Goal: Information Seeking & Learning: Learn about a topic

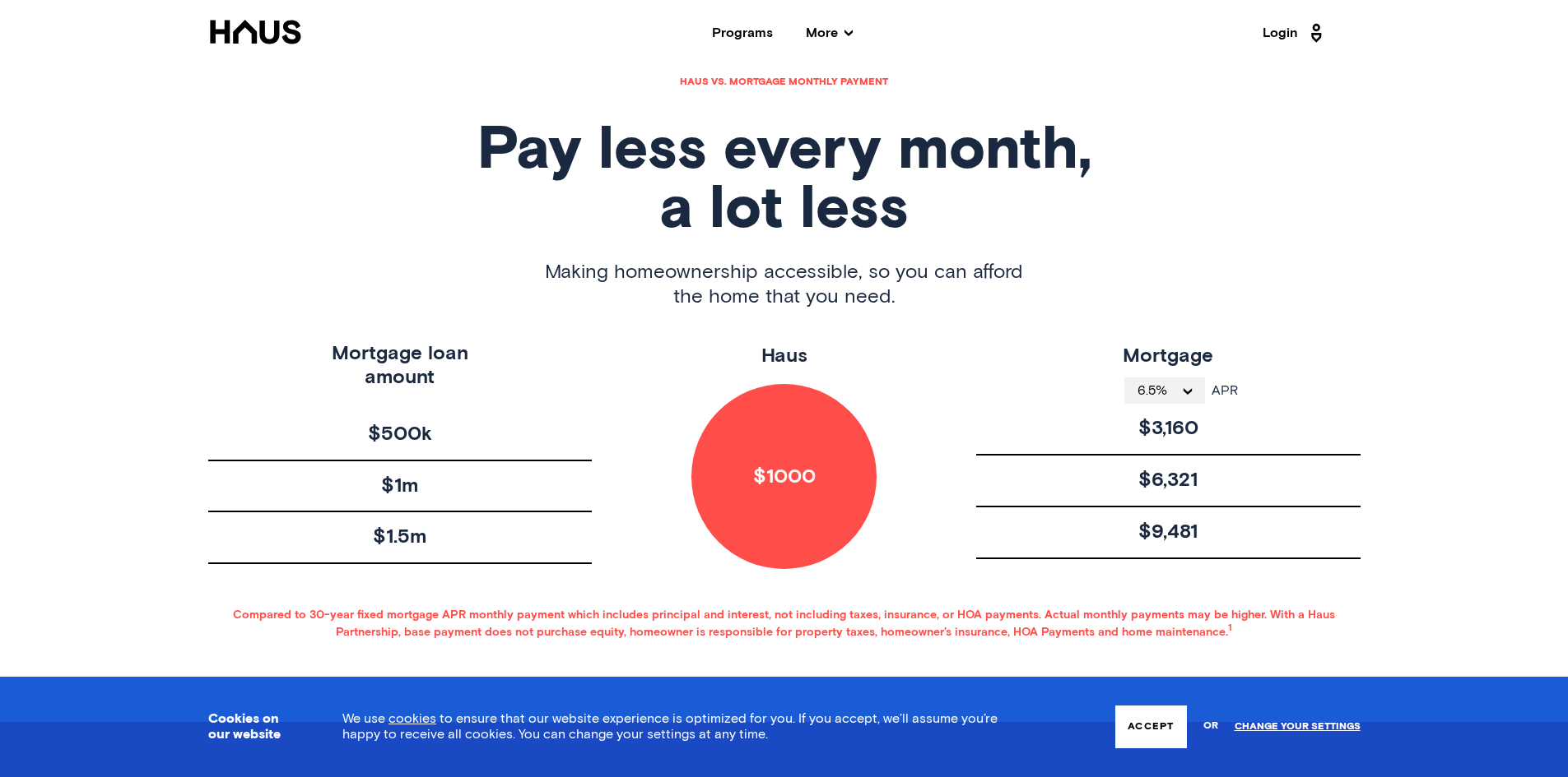
scroll to position [822, 0]
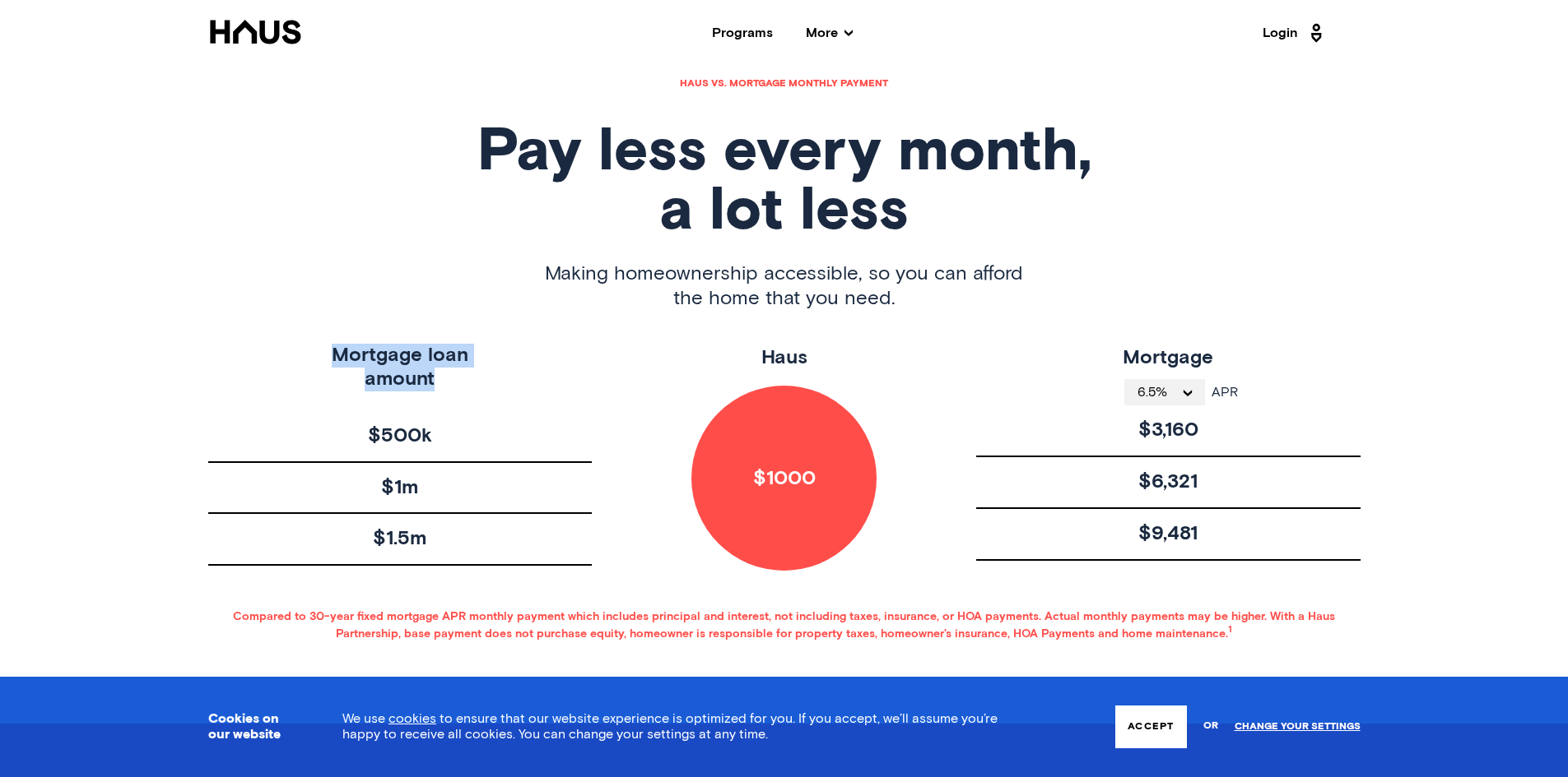
drag, startPoint x: 316, startPoint y: 311, endPoint x: 454, endPoint y: 352, distance: 144.0
click at [454, 352] on div "Mortgage loan amount" at bounding box center [400, 385] width 385 height 81
click at [509, 346] on div "Mortgage loan amount" at bounding box center [400, 385] width 385 height 81
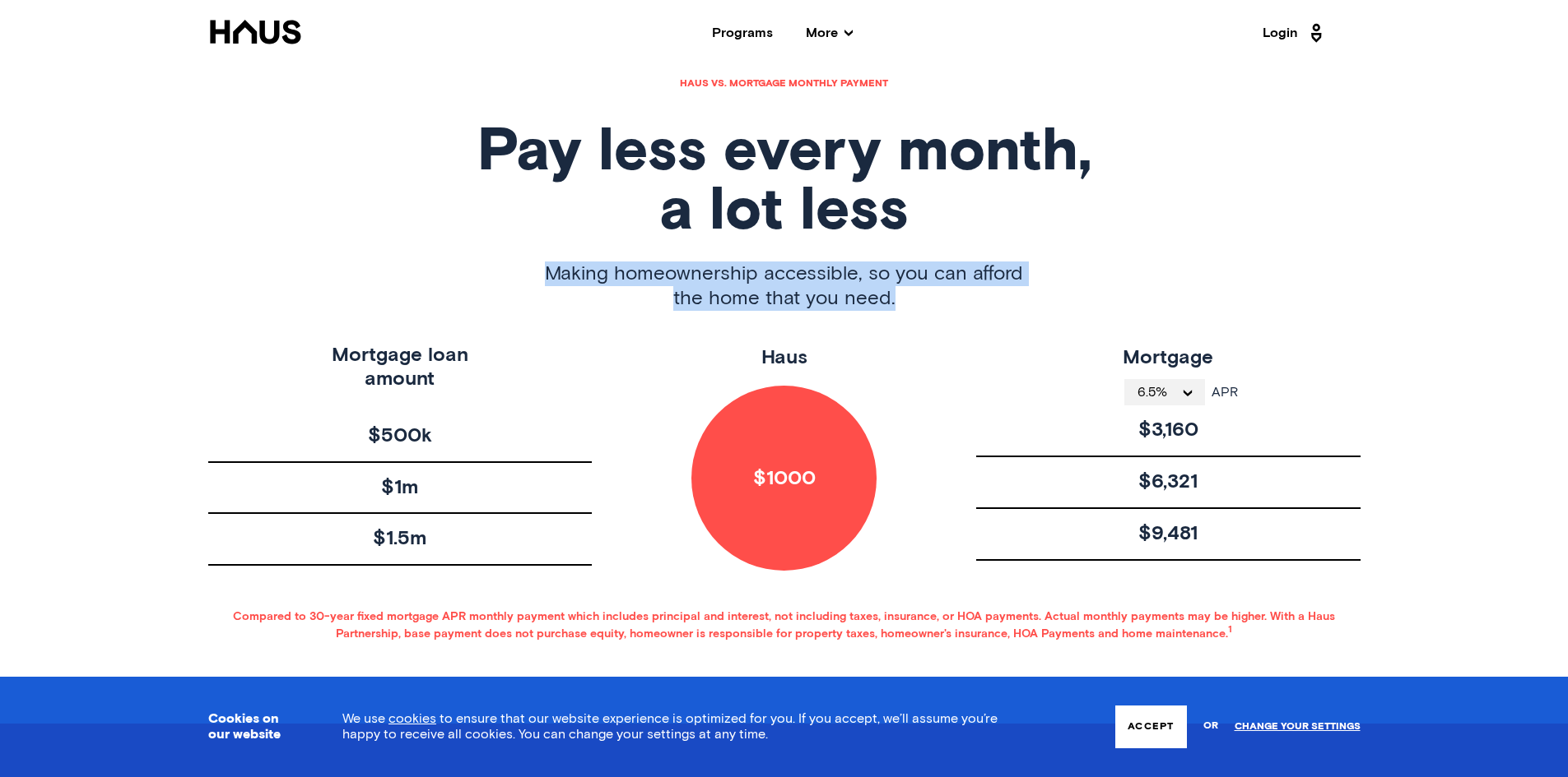
drag, startPoint x: 762, startPoint y: 225, endPoint x: 934, endPoint y: 255, distance: 174.6
click at [934, 261] on div "Making homeownership accessible, so you can afford the home that you need." at bounding box center [784, 302] width 1152 height 82
click at [934, 261] on span "Making homeownership accessible, so you can afford the home that you need." at bounding box center [784, 285] width 478 height 49
drag, startPoint x: 668, startPoint y: 257, endPoint x: 972, endPoint y: 261, distance: 304.0
click at [969, 261] on span "Making homeownership accessible, so you can afford the home that you need." at bounding box center [784, 285] width 478 height 49
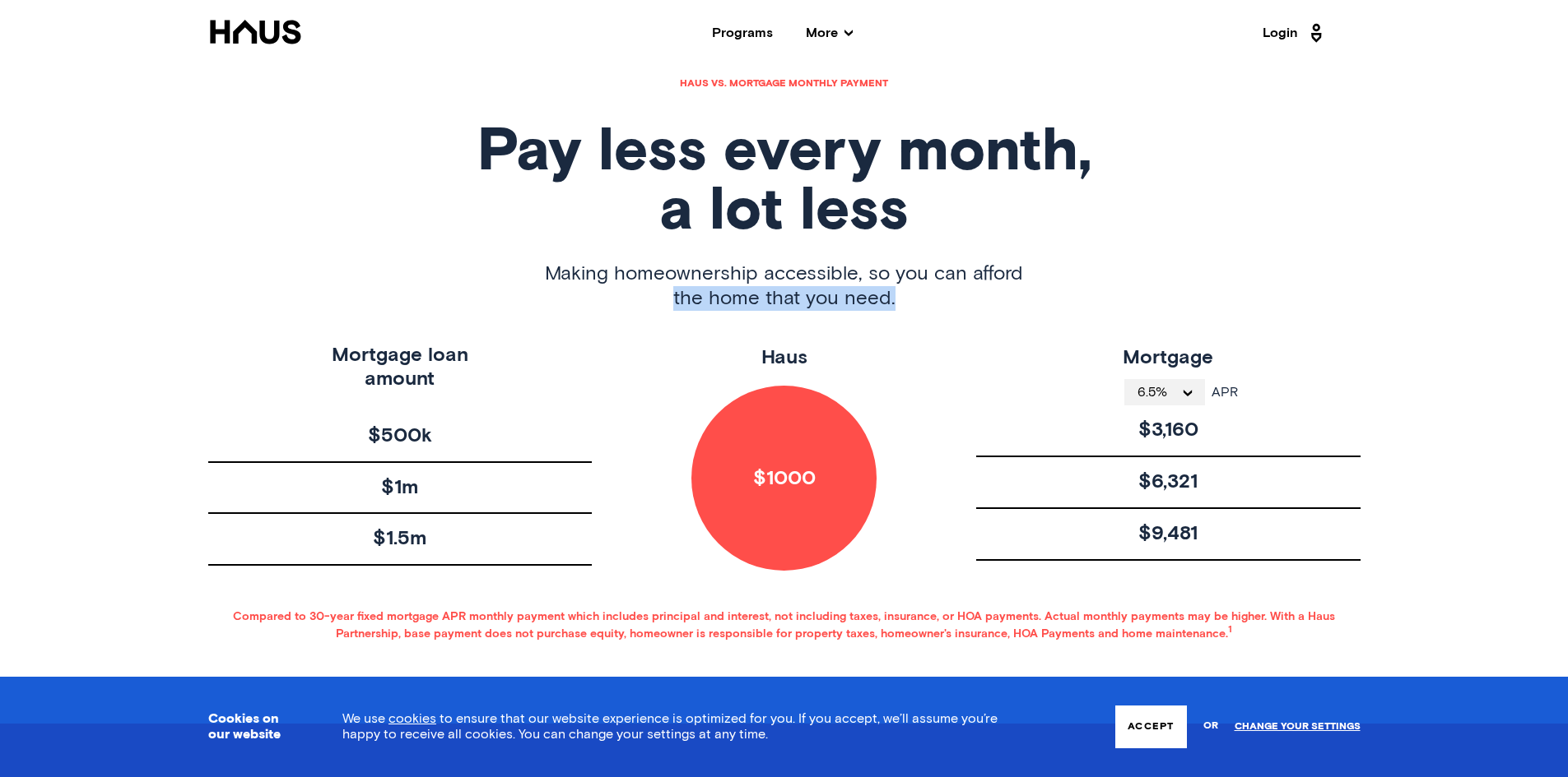
click at [979, 261] on span "Making homeownership accessible, so you can afford the home that you need." at bounding box center [784, 285] width 478 height 49
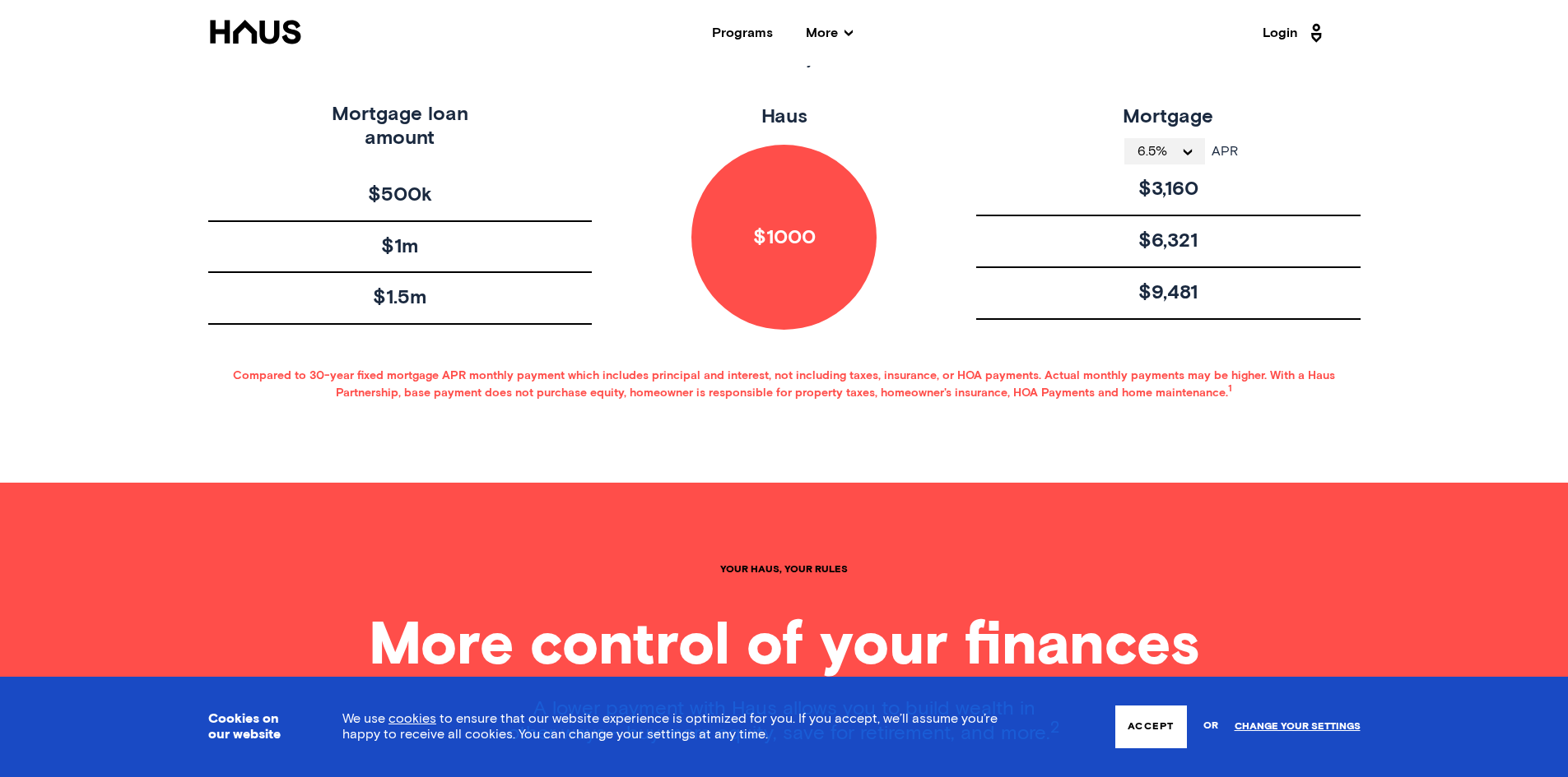
scroll to position [1234, 0]
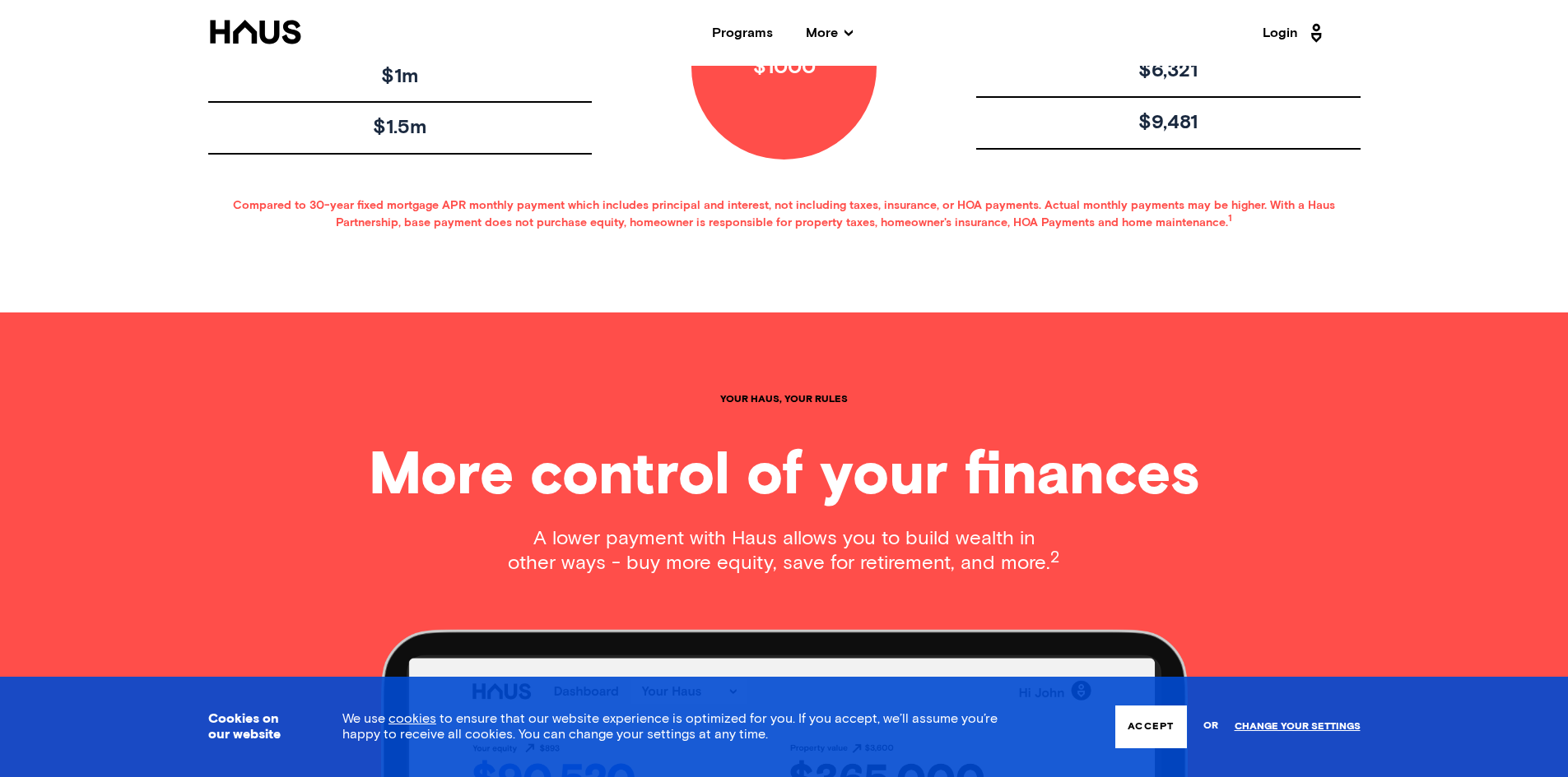
drag, startPoint x: 227, startPoint y: 166, endPoint x: 1276, endPoint y: 194, distance: 1049.4
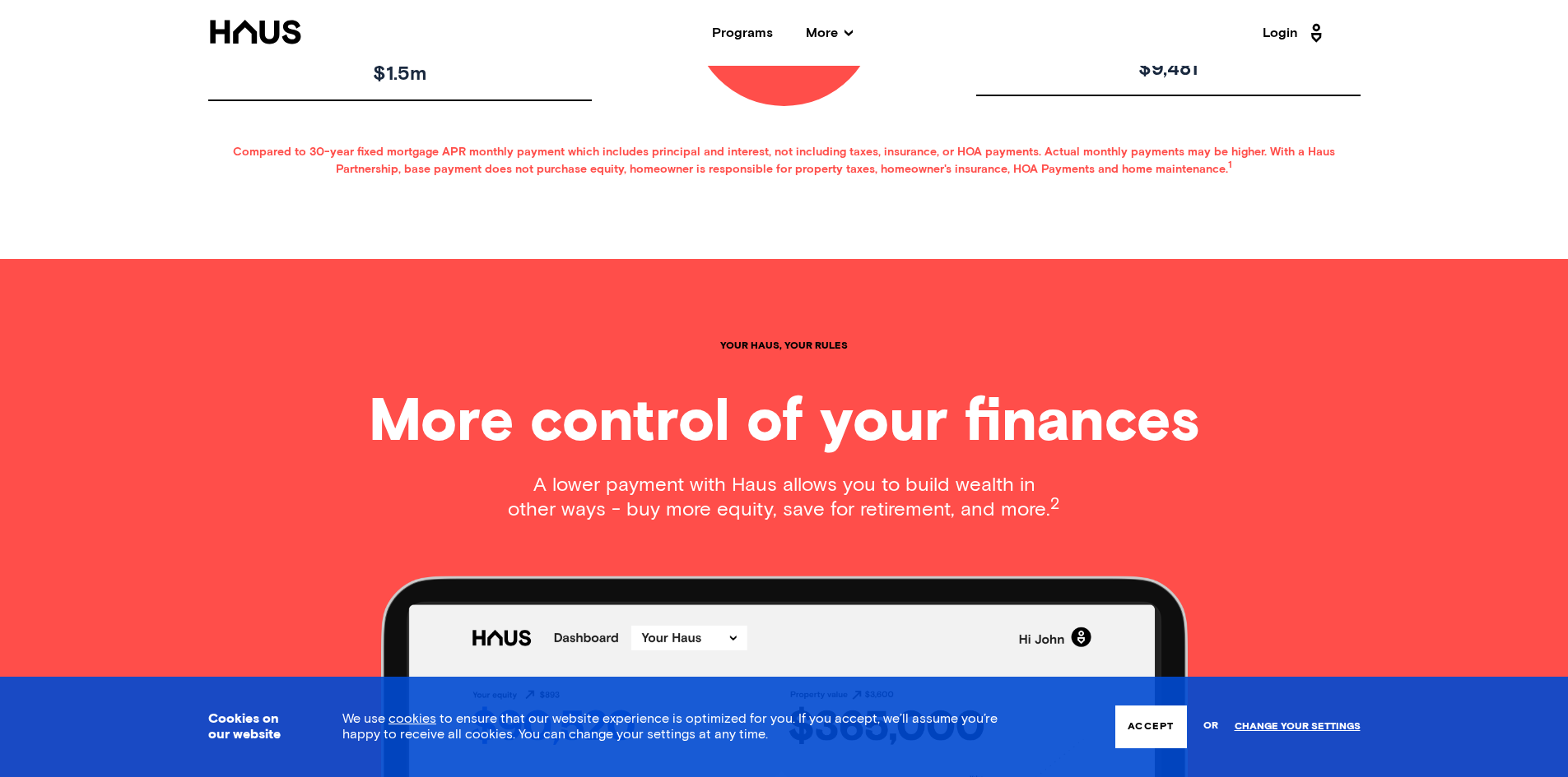
scroll to position [1316, 0]
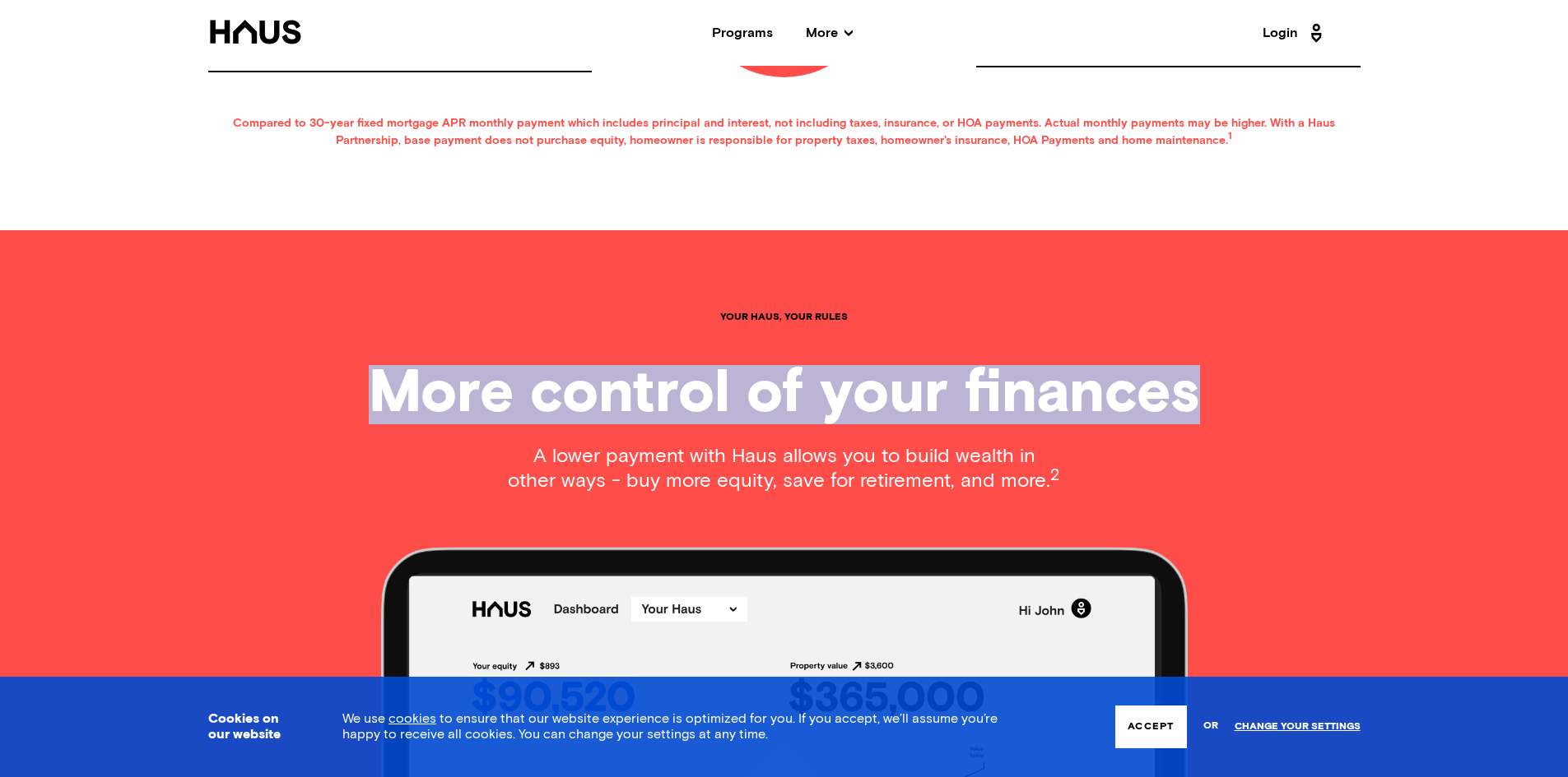
drag, startPoint x: 347, startPoint y: 328, endPoint x: 1130, endPoint y: 490, distance: 799.6
click at [1130, 490] on div "Your haus, Your rules More control of your finances A lower payment with Haus a…" at bounding box center [784, 739] width 1316 height 1018
click at [967, 451] on p "A lower payment with Haus allows you to build wealth in other ways - buy more e…" at bounding box center [784, 469] width 554 height 50
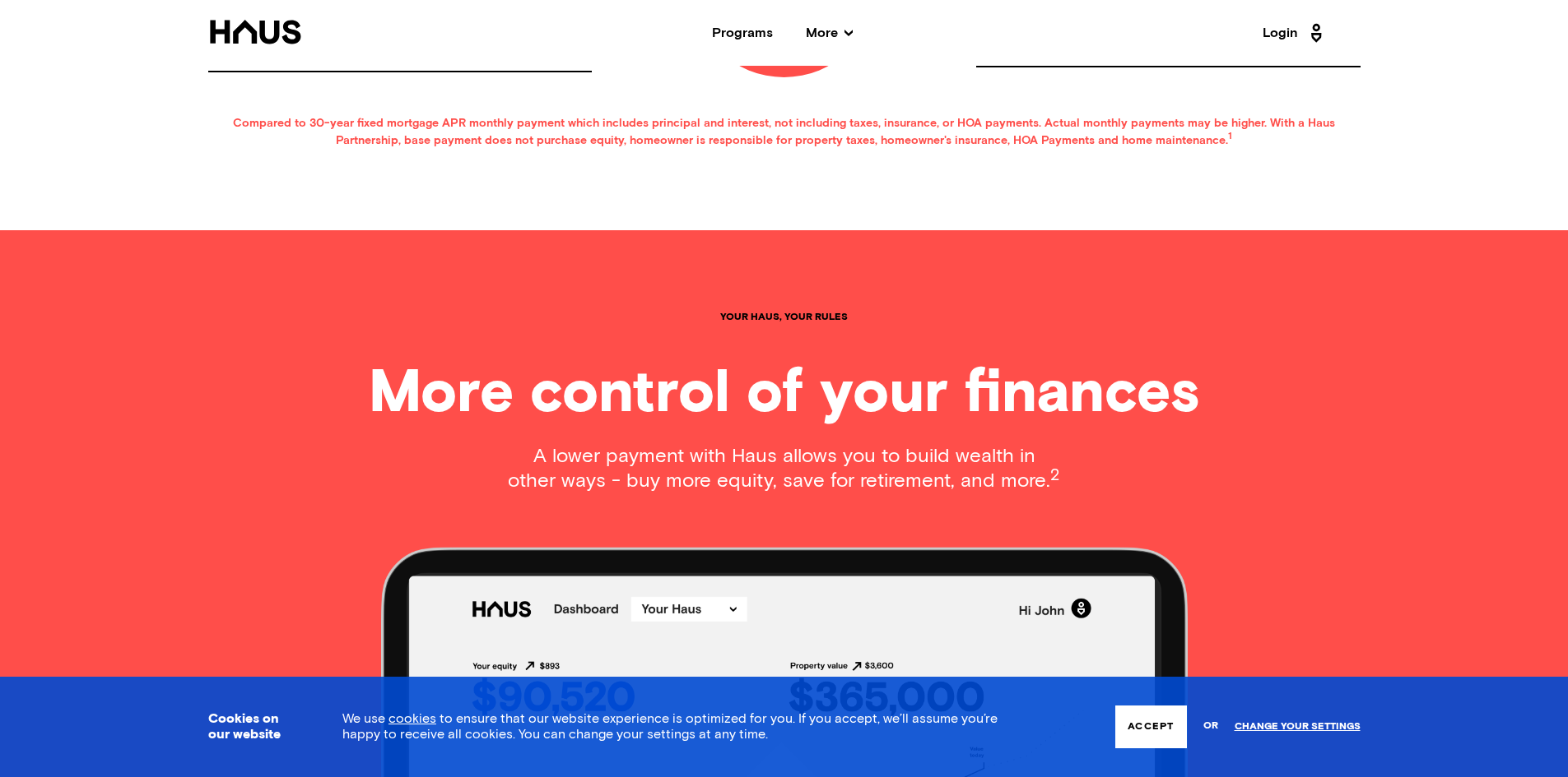
drag, startPoint x: 1052, startPoint y: 438, endPoint x: 755, endPoint y: 263, distance: 344.7
click at [755, 263] on div "Your haus, Your rules More control of your finances A lower payment with Haus a…" at bounding box center [784, 739] width 1316 height 1018
drag, startPoint x: 749, startPoint y: 272, endPoint x: 713, endPoint y: 269, distance: 36.1
click at [744, 312] on h1 "Your haus, Your rules" at bounding box center [784, 317] width 127 height 10
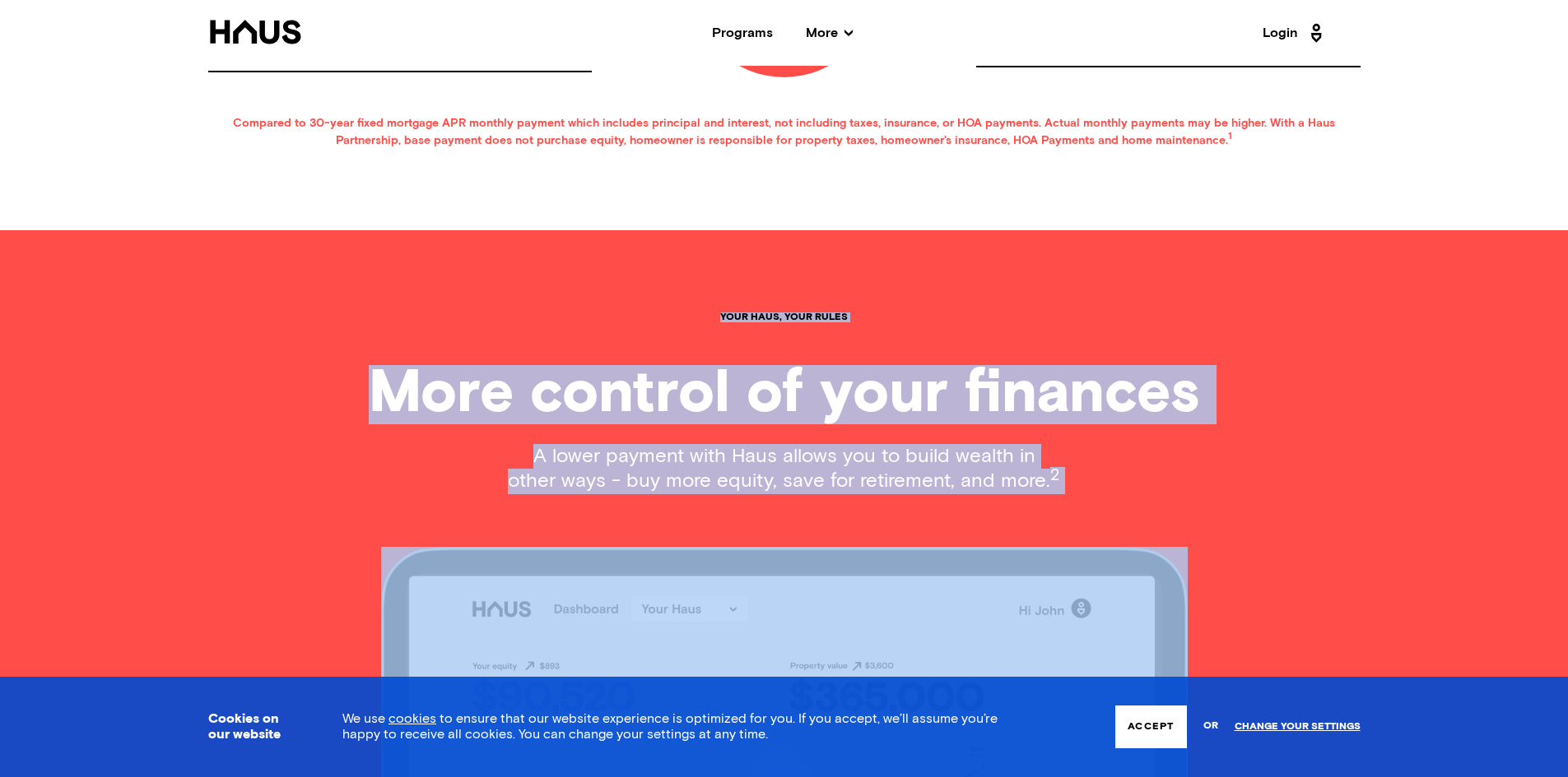
drag, startPoint x: 713, startPoint y: 269, endPoint x: 1097, endPoint y: 482, distance: 439.1
click at [1106, 508] on div "Your haus, Your rules More control of your finances A lower payment with Haus a…" at bounding box center [784, 739] width 1316 height 1018
click at [1095, 476] on div "Your haus, Your rules More control of your finances A lower payment with Haus a…" at bounding box center [784, 739] width 1316 height 1018
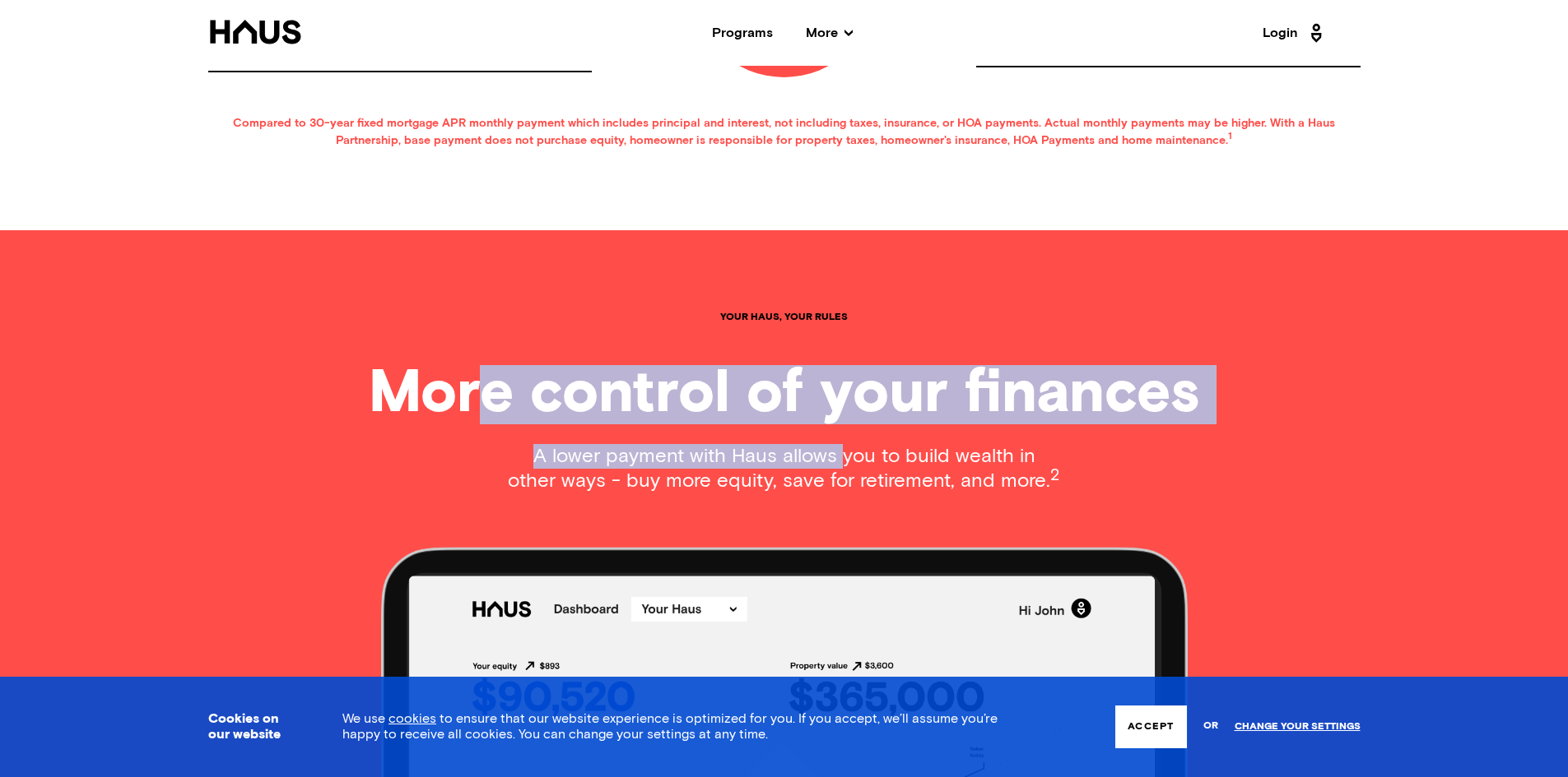
drag, startPoint x: 494, startPoint y: 405, endPoint x: 865, endPoint y: 411, distance: 371.0
click at [823, 410] on div "Your haus, Your rules More control of your finances A lower payment with Haus a…" at bounding box center [784, 739] width 1316 height 1018
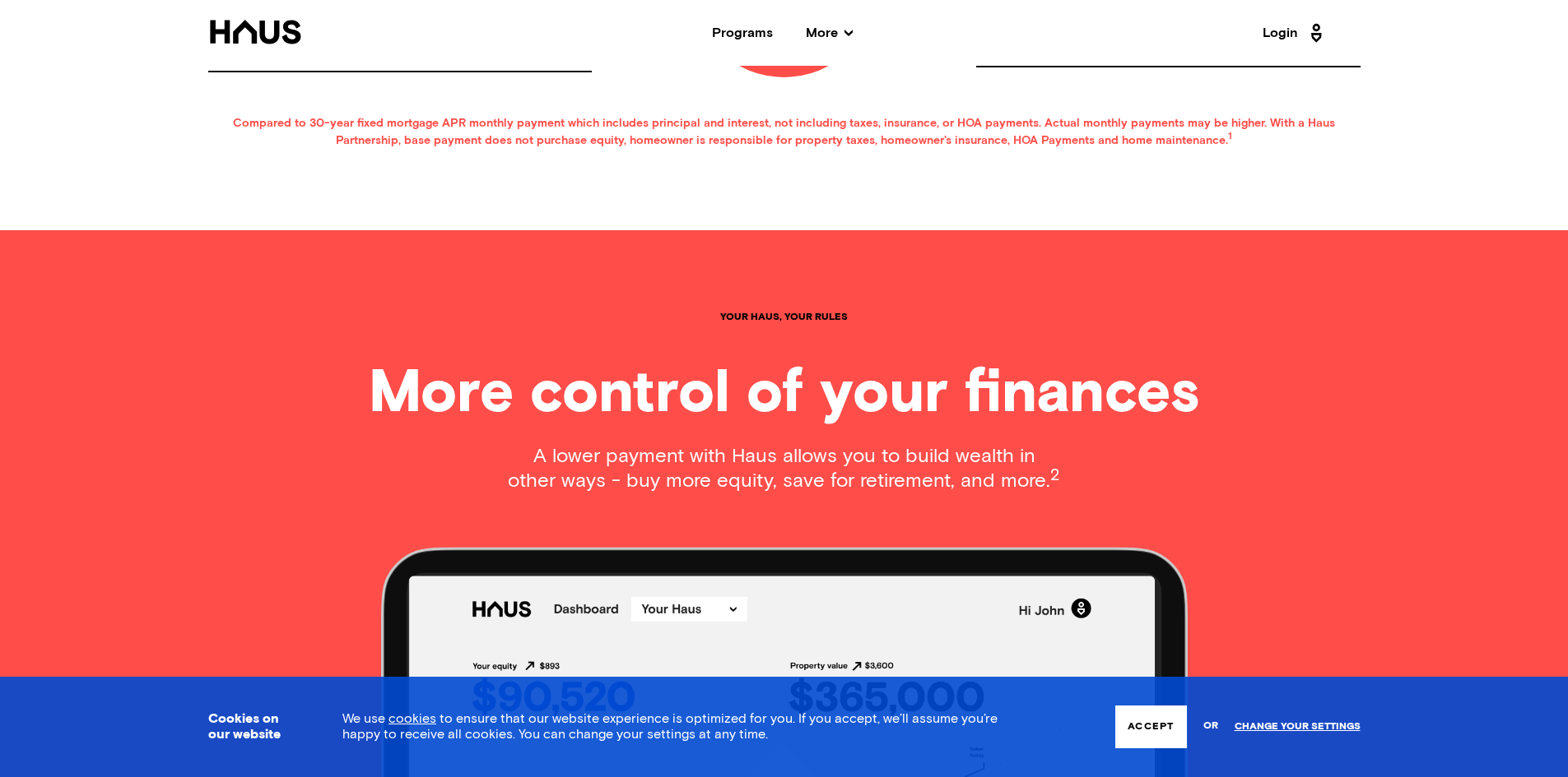
click at [865, 444] on p "A lower payment with Haus allows you to build wealth in other ways - buy more e…" at bounding box center [784, 469] width 554 height 50
drag, startPoint x: 787, startPoint y: 413, endPoint x: 1032, endPoint y: 447, distance: 247.3
click at [1068, 445] on div "Your haus, Your rules More control of your finances A lower payment with Haus a…" at bounding box center [784, 739] width 1316 height 1018
click at [857, 444] on p "A lower payment with Haus allows you to build wealth in other ways - buy more e…" at bounding box center [784, 469] width 554 height 50
drag, startPoint x: 799, startPoint y: 428, endPoint x: 1203, endPoint y: 450, distance: 404.6
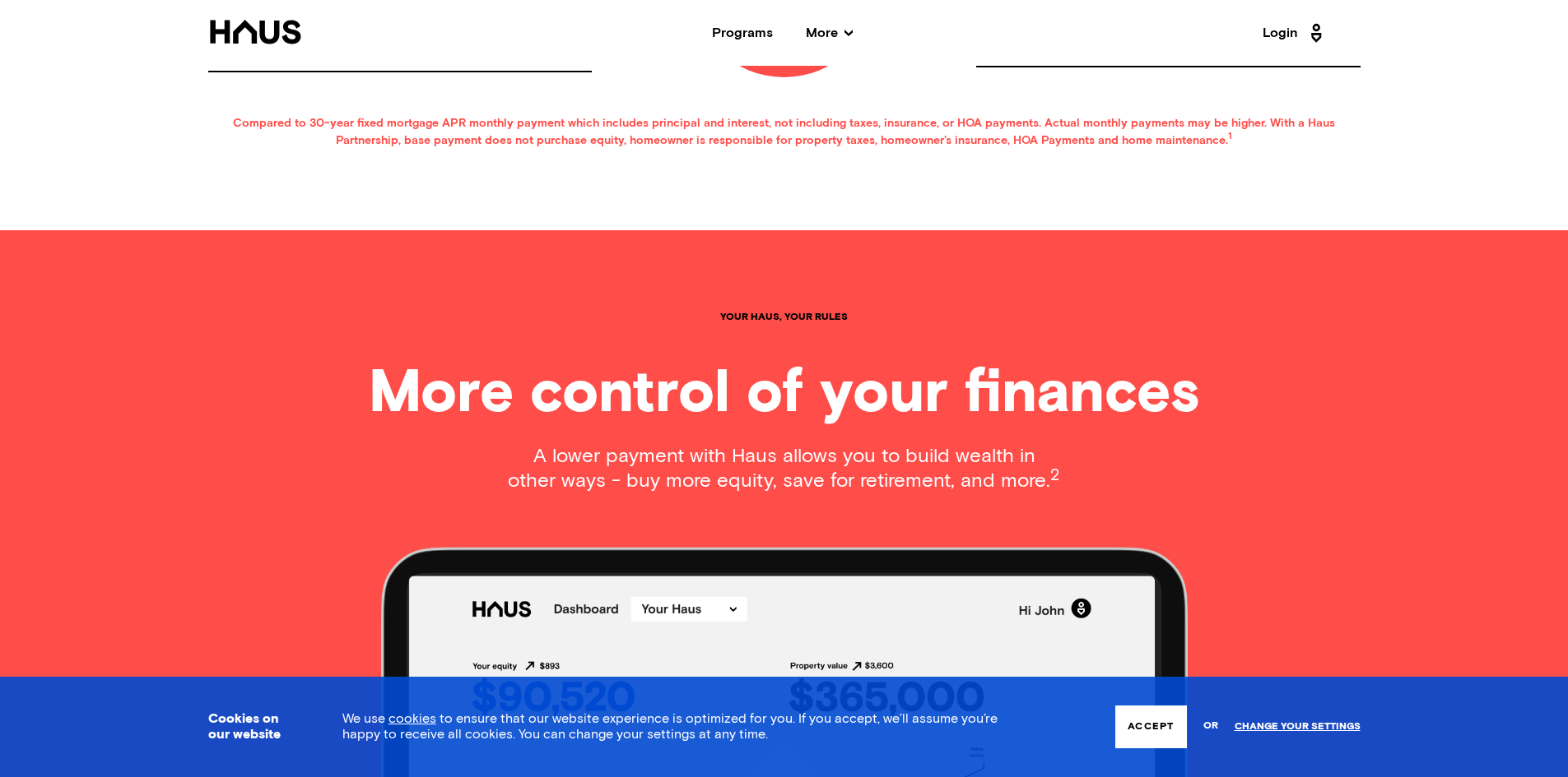
click at [1162, 445] on div "Your haus, Your rules More control of your finances A lower payment with Haus a…" at bounding box center [784, 739] width 1316 height 1018
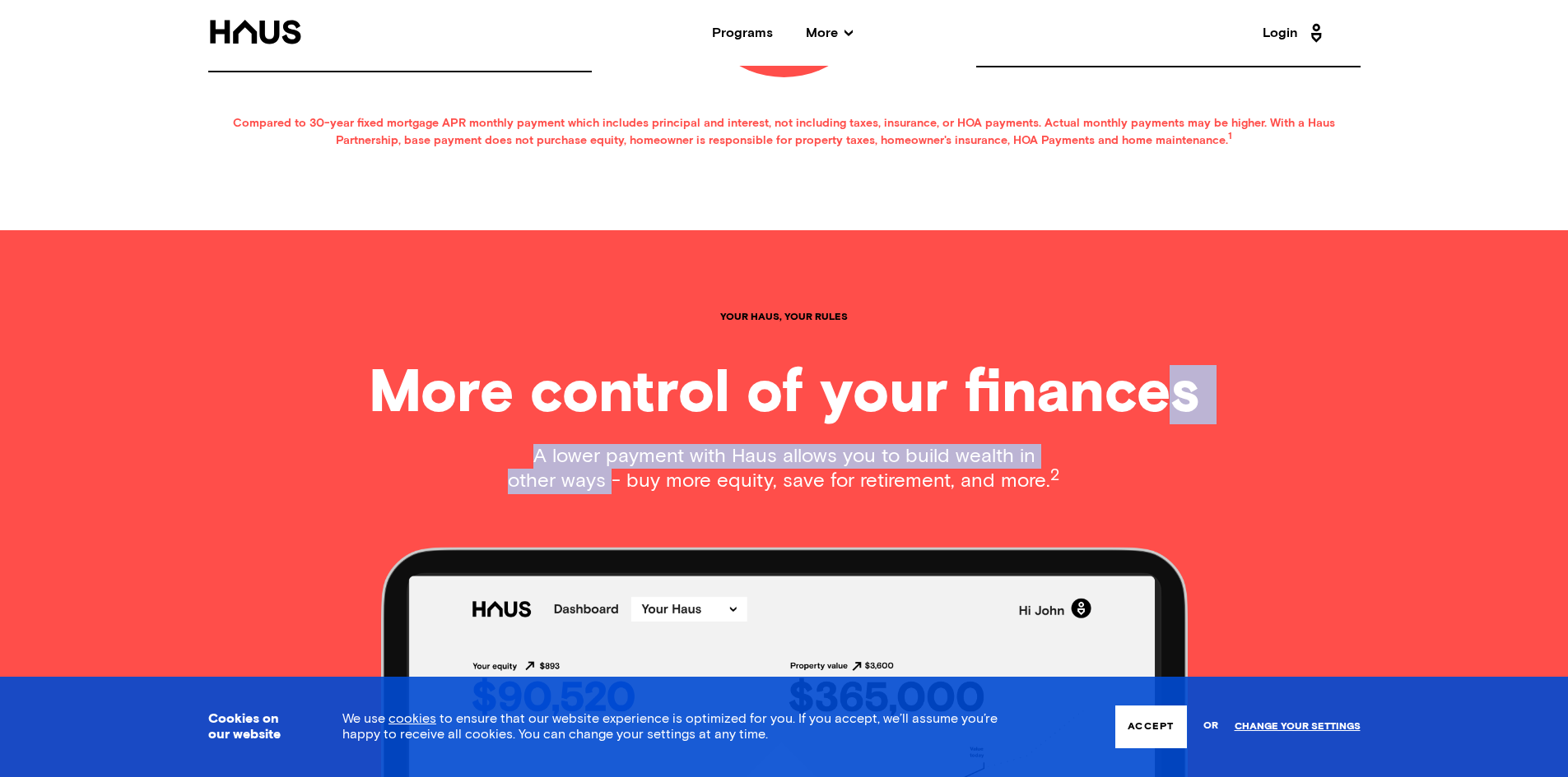
click at [1170, 438] on div "Your haus, Your rules More control of your finances A lower payment with Haus a…" at bounding box center [784, 739] width 1316 height 1018
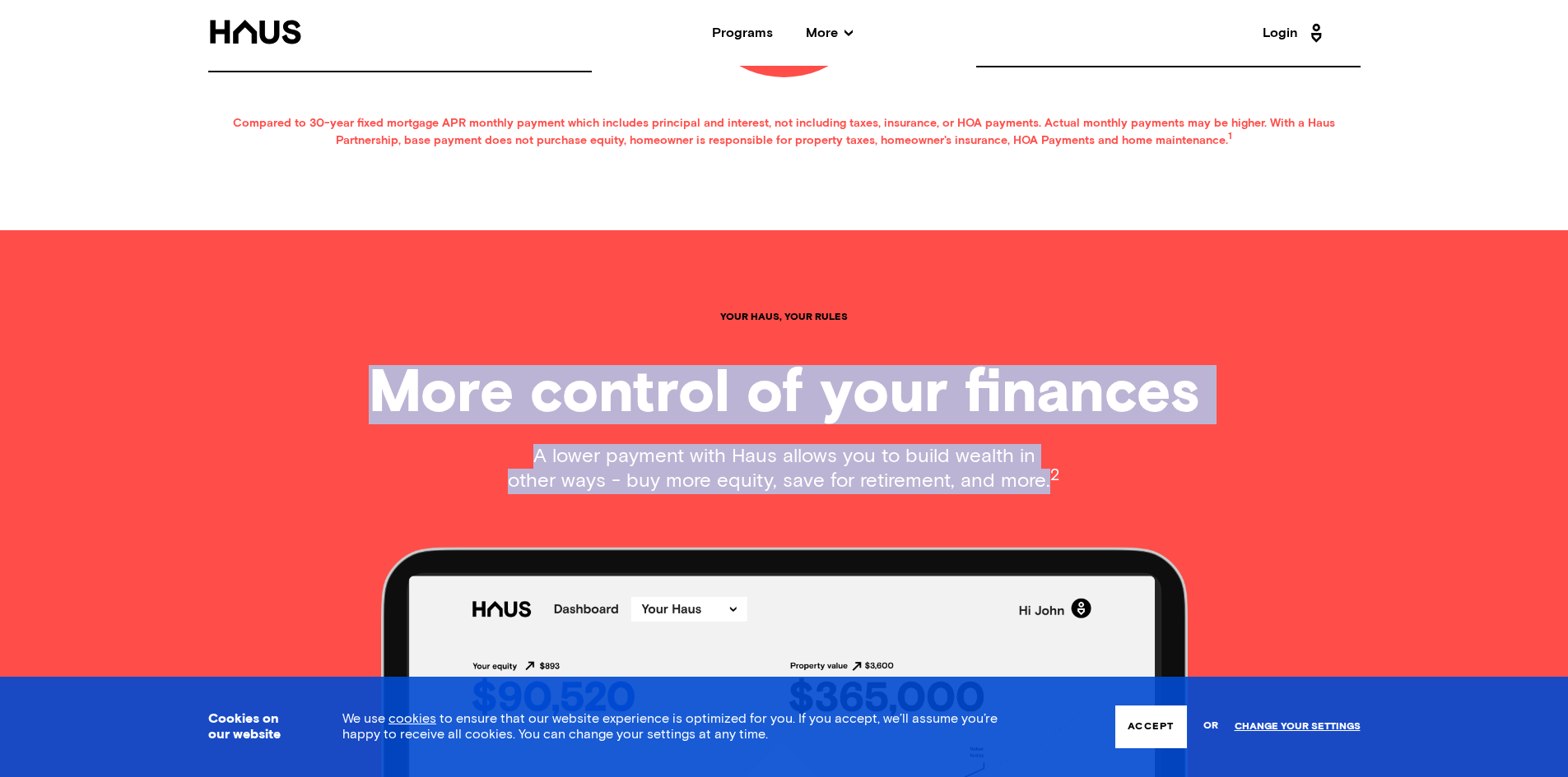
drag, startPoint x: 380, startPoint y: 340, endPoint x: 1016, endPoint y: 451, distance: 645.6
click at [1016, 451] on div "Your haus, Your rules More control of your finances A lower payment with Haus a…" at bounding box center [784, 739] width 1316 height 1018
copy div "More control of your finances A lower payment with Haus allows you to build wea…"
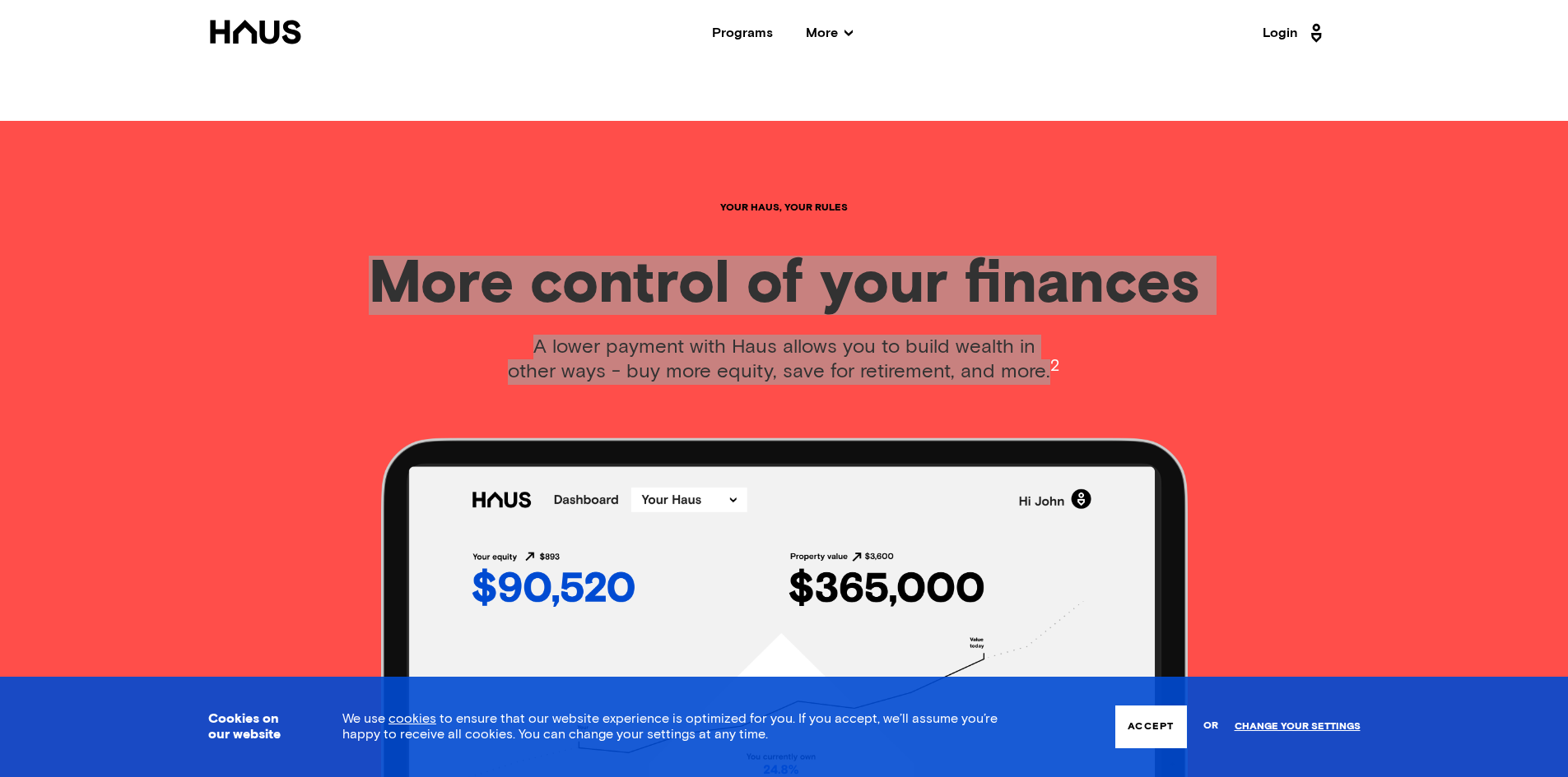
scroll to position [1646, 0]
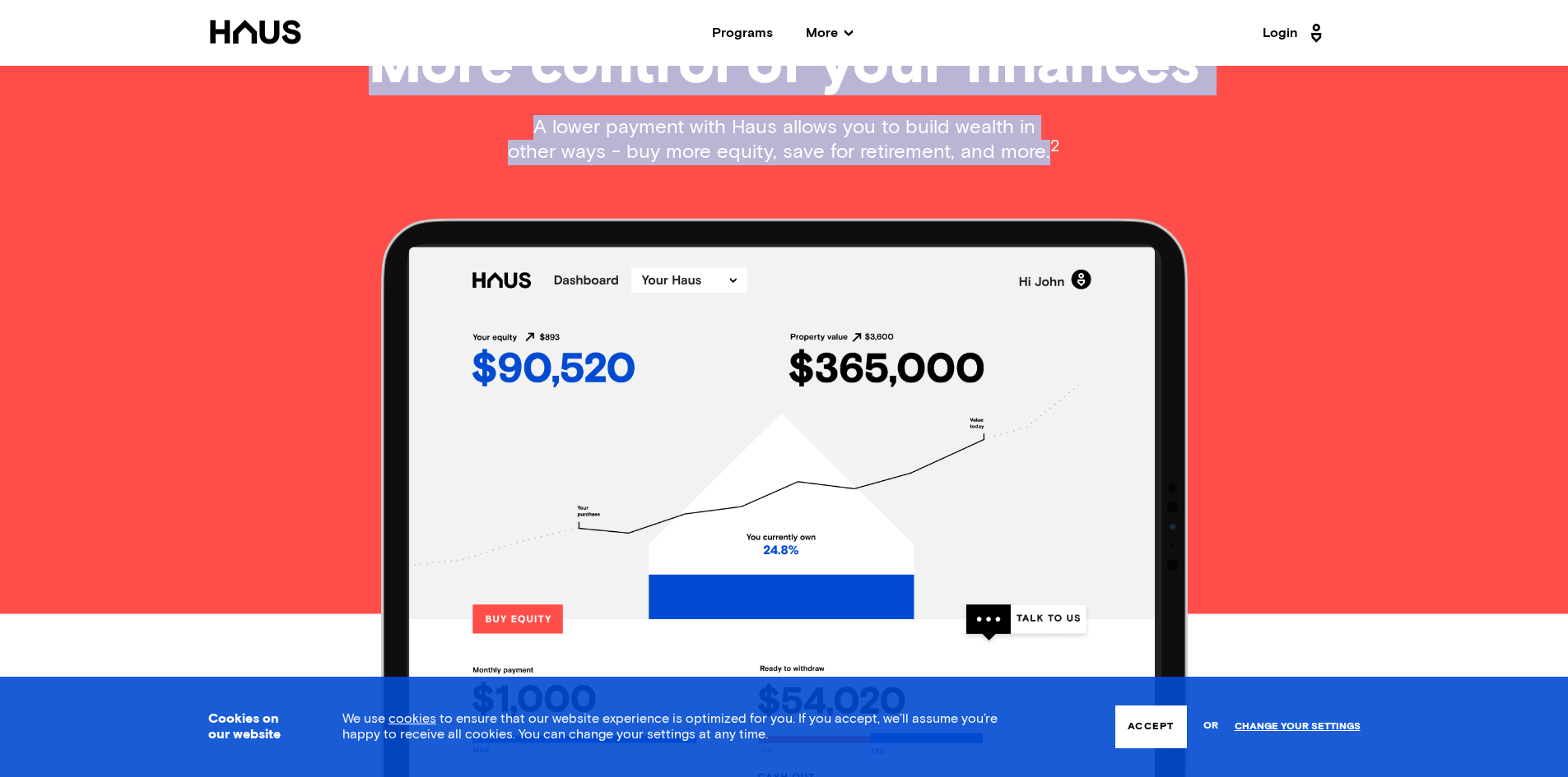
click at [885, 520] on img at bounding box center [784, 527] width 806 height 619
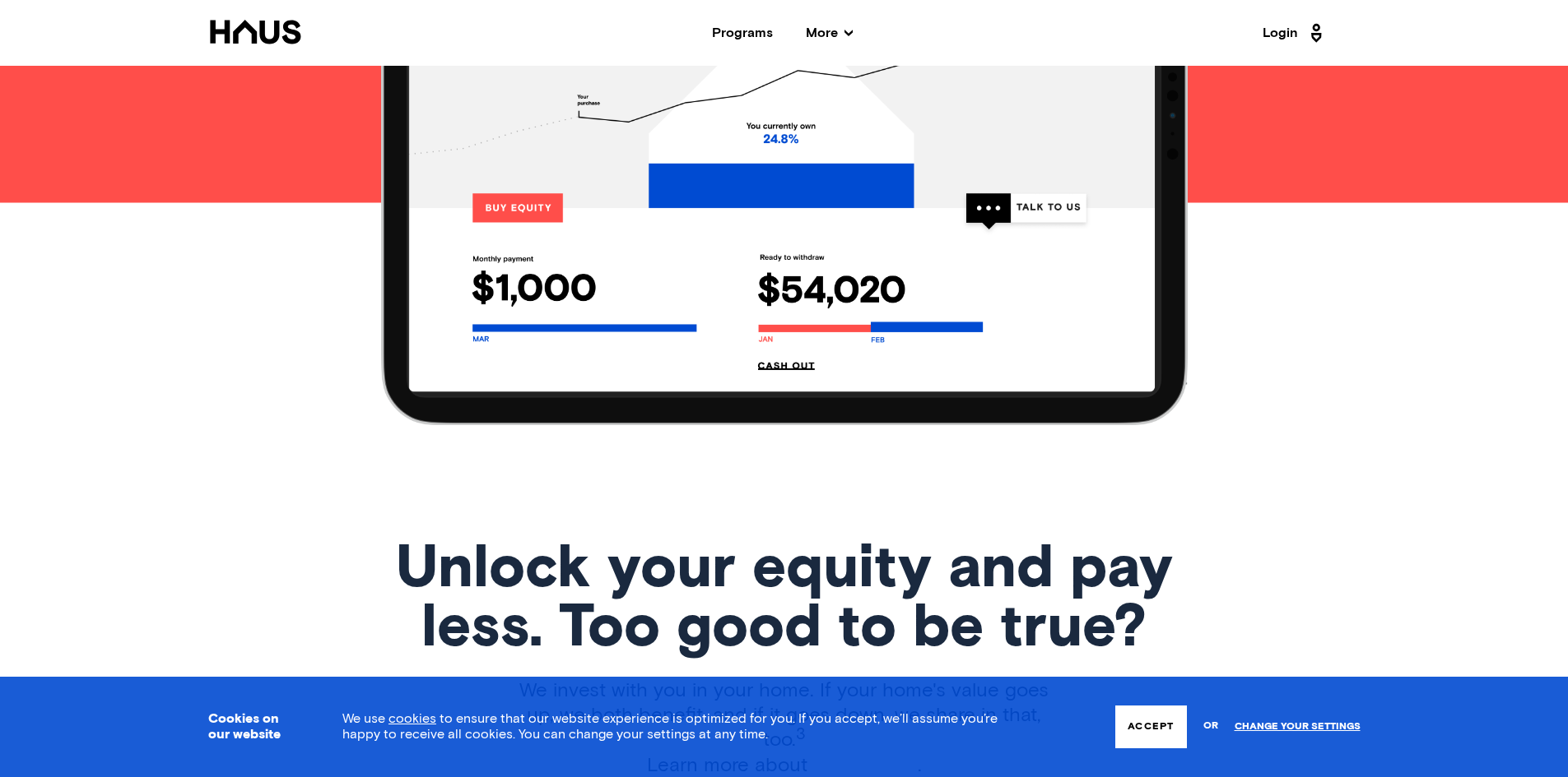
scroll to position [2303, 0]
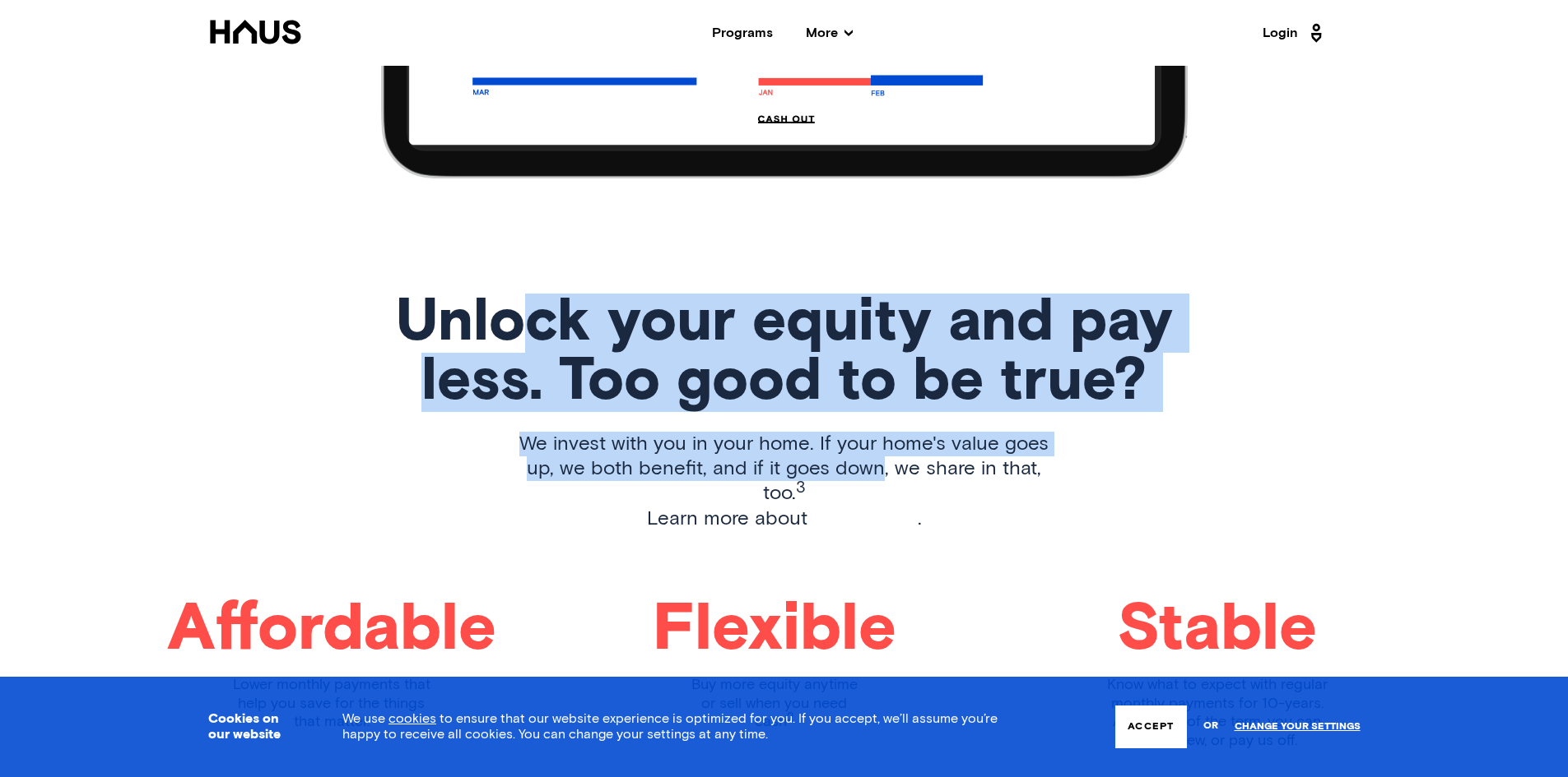
drag, startPoint x: 838, startPoint y: 438, endPoint x: 513, endPoint y: 293, distance: 355.9
click at [513, 294] on div "Unlock your equity and pay less. Too good to be true? We invest with you in you…" at bounding box center [784, 535] width 1152 height 483
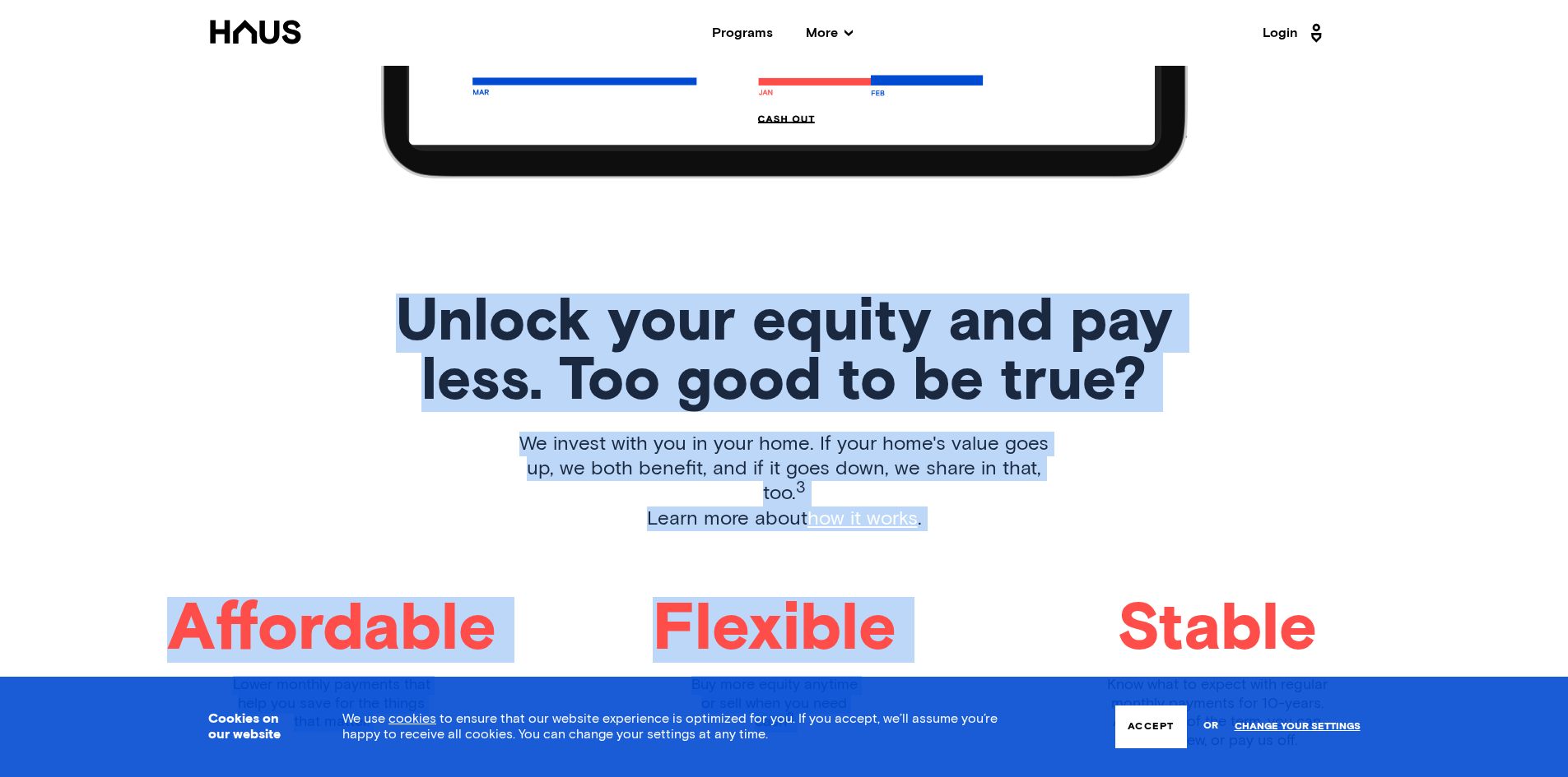
drag, startPoint x: 360, startPoint y: 291, endPoint x: 1120, endPoint y: 497, distance: 787.4
click at [1103, 507] on div "Unlock your equity and pay less. Too good to be true? We invest with you in you…" at bounding box center [784, 535] width 1152 height 483
click at [1111, 478] on div "Unlock your equity and pay less. Too good to be true? We invest with you in you…" at bounding box center [784, 535] width 1152 height 483
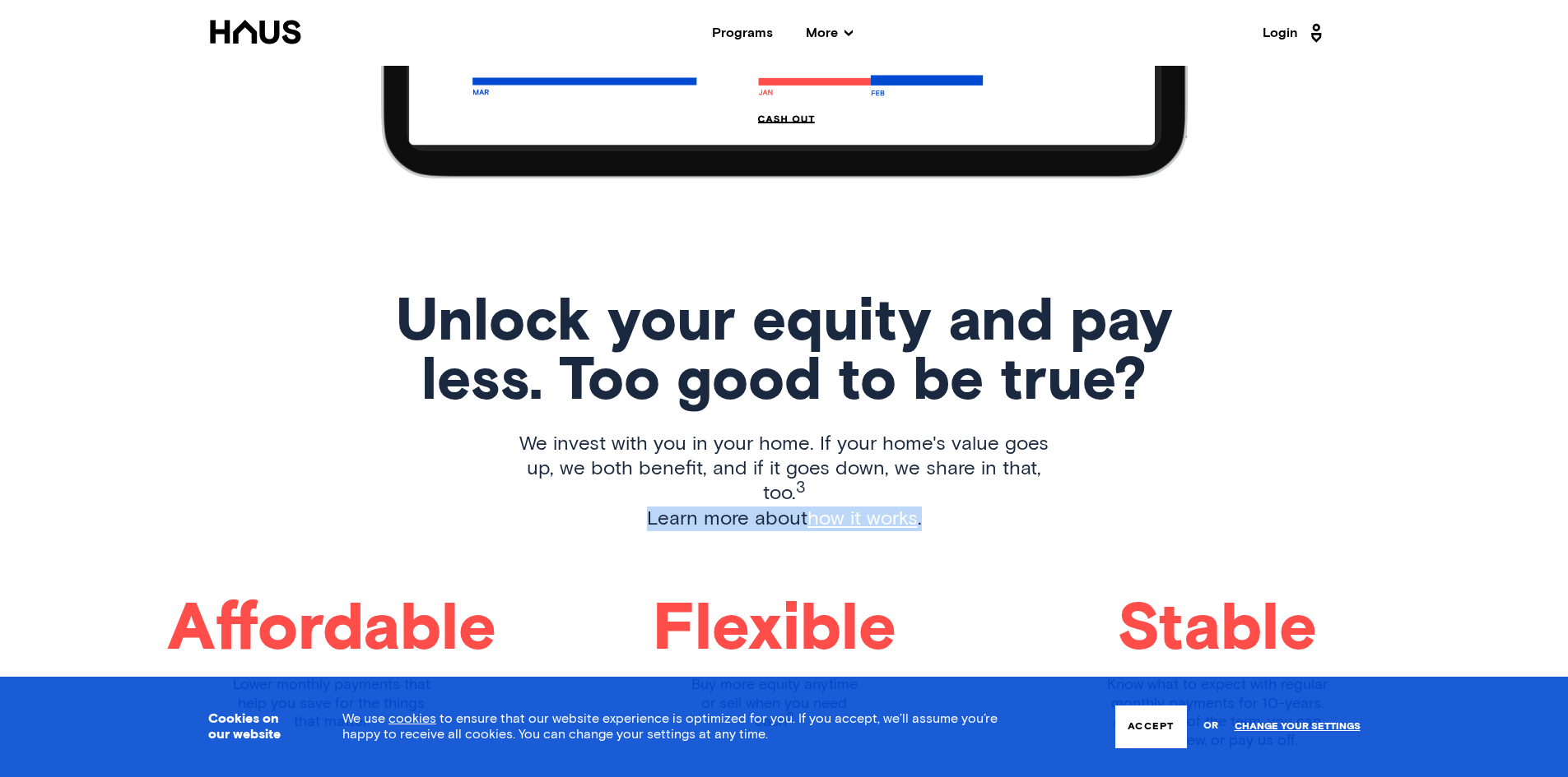
drag, startPoint x: 838, startPoint y: 470, endPoint x: 525, endPoint y: 445, distance: 314.0
click at [525, 445] on div "We invest with you in your home. If your home's value goes up, we both benefit,…" at bounding box center [784, 515] width 558 height 166
click at [508, 454] on p "We invest with you in your home. If your home's value goes up, we both benefit,…" at bounding box center [784, 481] width 558 height 99
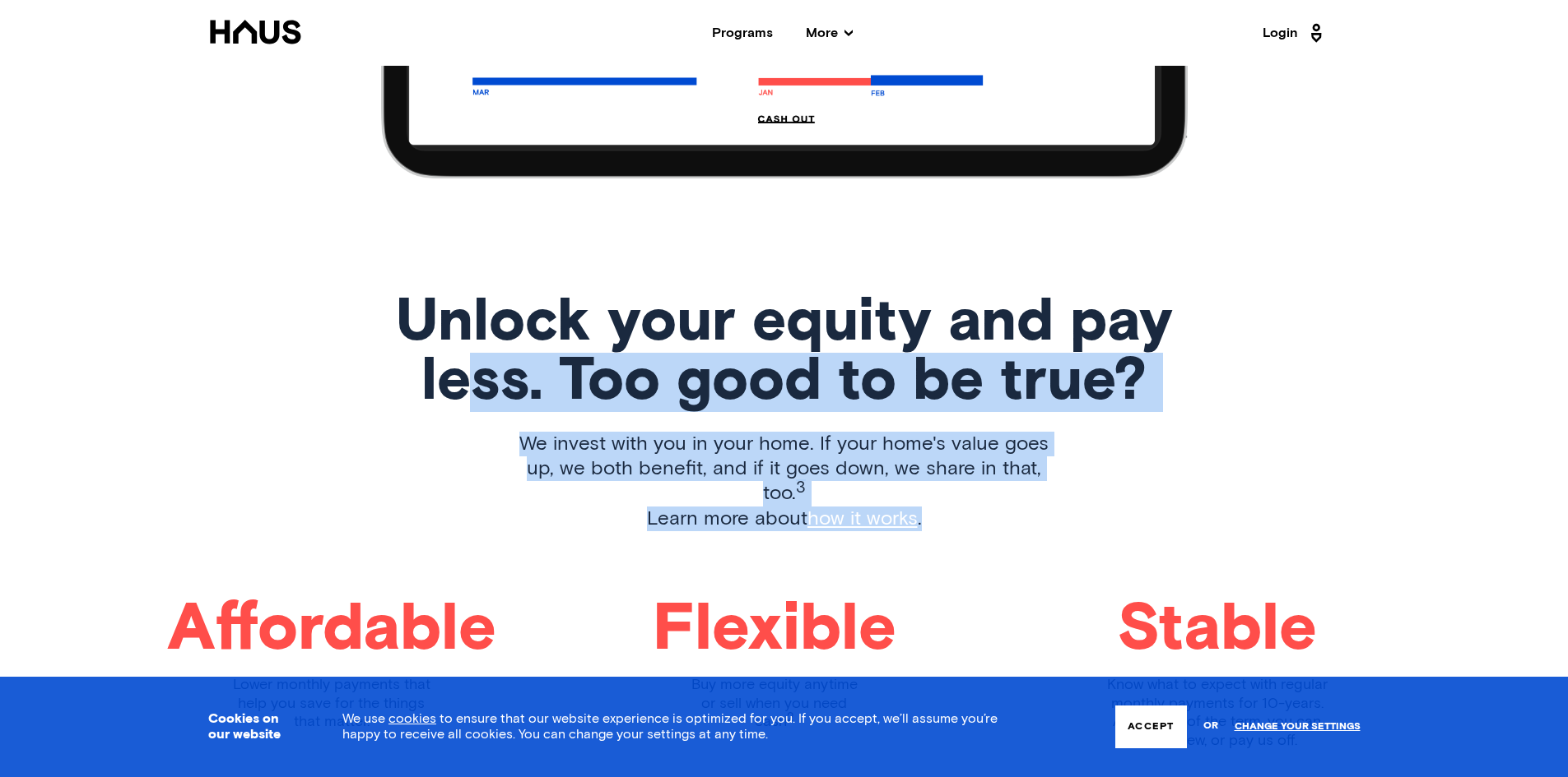
drag, startPoint x: 459, startPoint y: 403, endPoint x: 1122, endPoint y: 470, distance: 666.4
click at [1122, 470] on div "Unlock your equity and pay less. Too good to be true? We invest with you in you…" at bounding box center [784, 535] width 1152 height 483
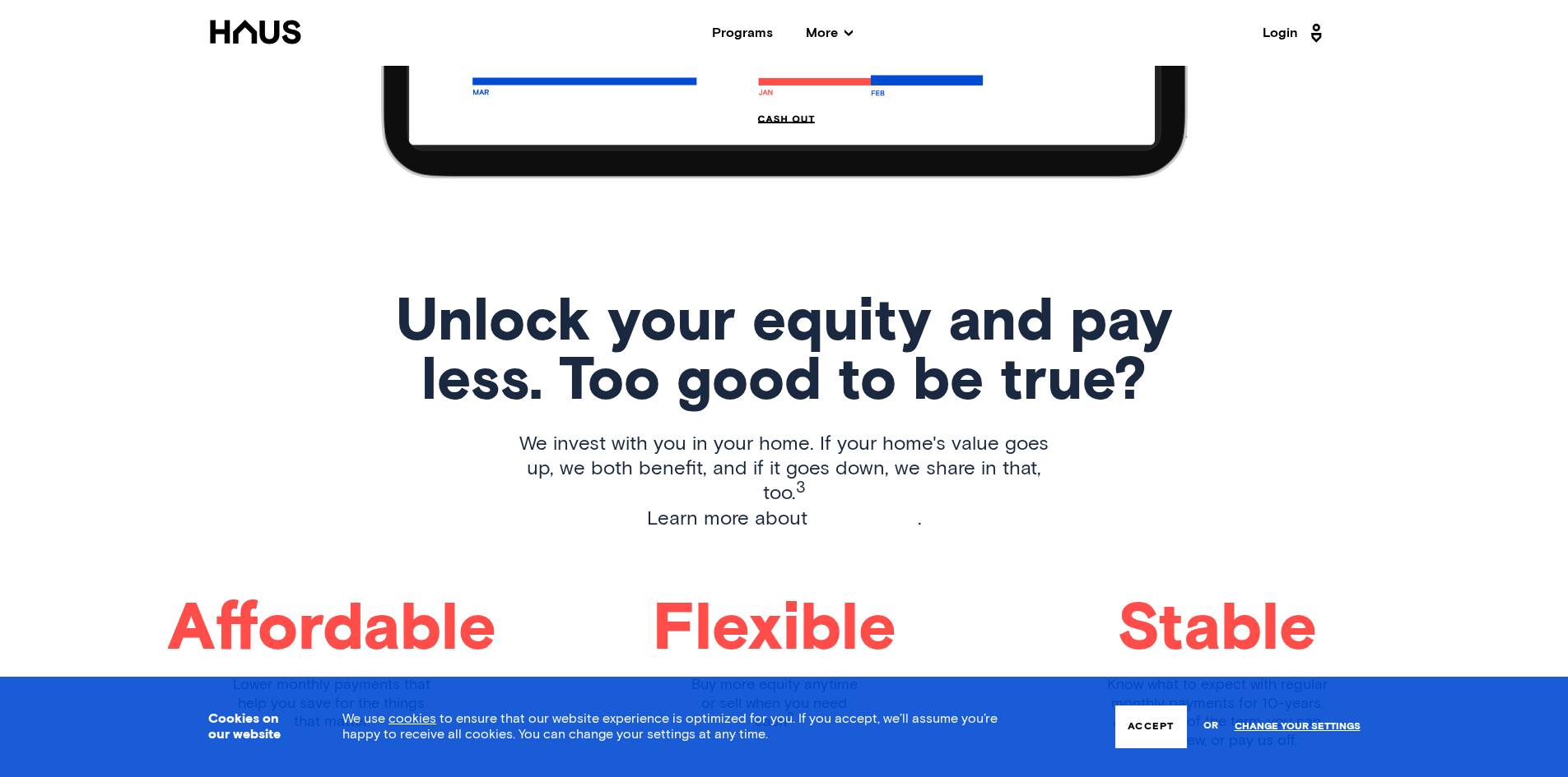
click at [1198, 460] on div "Unlock your equity and pay less. Too good to be true? We invest with you in you…" at bounding box center [784, 535] width 1152 height 483
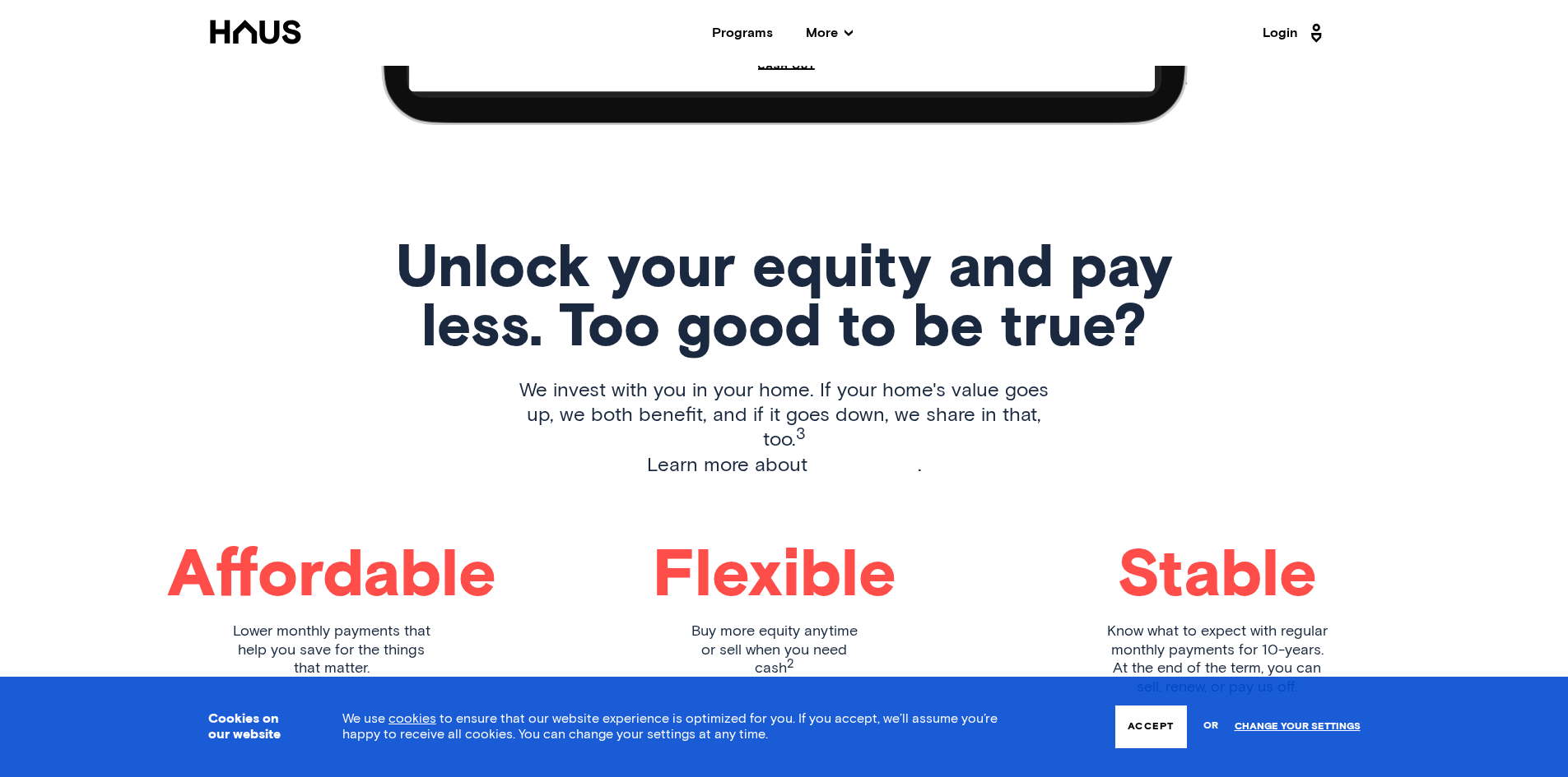
scroll to position [2386, 0]
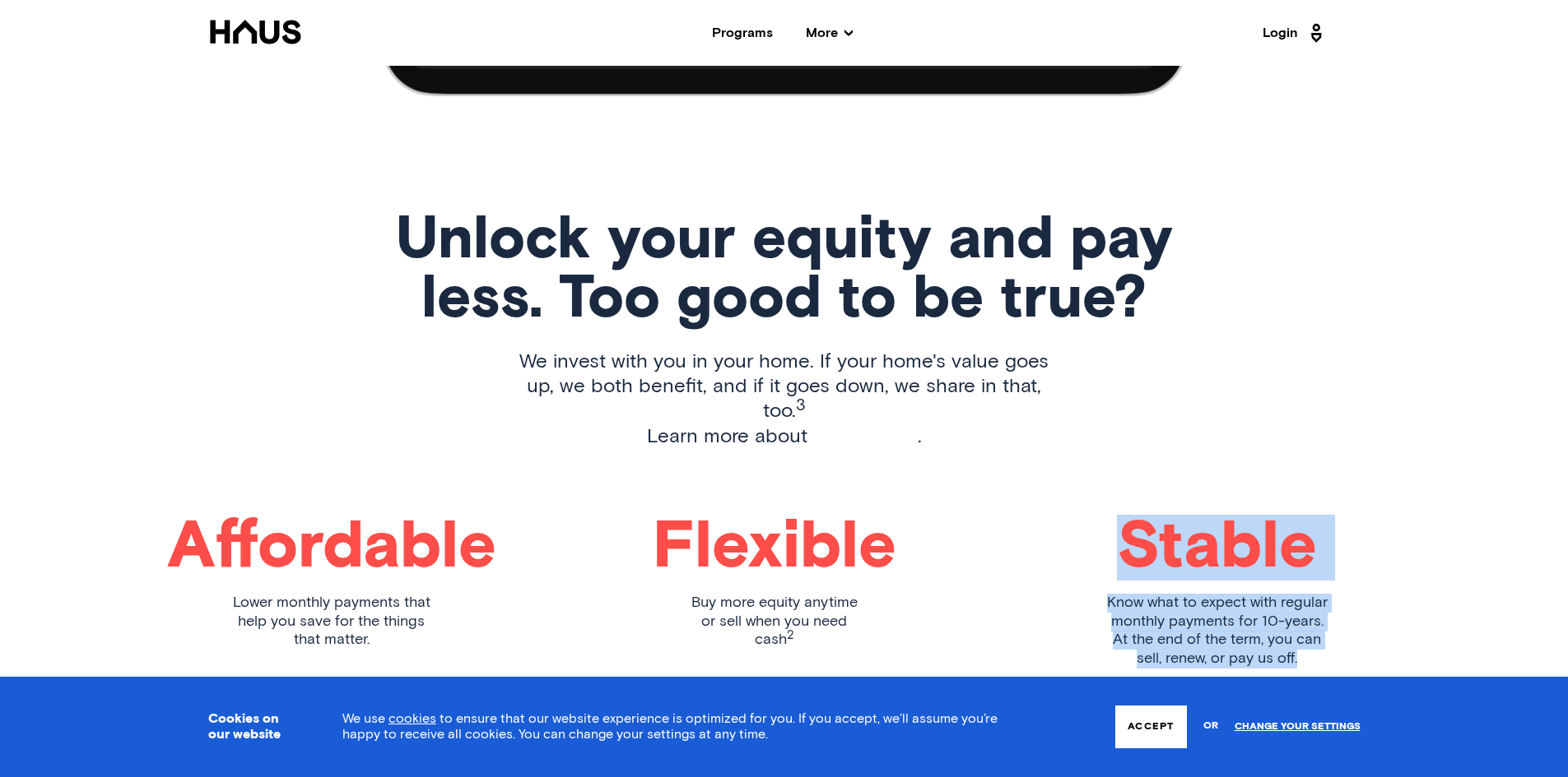
drag, startPoint x: 1366, startPoint y: 606, endPoint x: 1120, endPoint y: 441, distance: 296.2
click at [1120, 441] on div "Unlock your equity and pay less. Too good to be true? We invest with you in you…" at bounding box center [784, 452] width 1316 height 483
click at [1079, 515] on div "Affordable Lower monthly payments that help you save for the things that matter…" at bounding box center [784, 604] width 1152 height 179
drag, startPoint x: 1097, startPoint y: 474, endPoint x: 1385, endPoint y: 592, distance: 311.2
click at [1385, 592] on div "Unlock your equity and pay less. Too good to be true? We invest with you in you…" at bounding box center [784, 452] width 1316 height 483
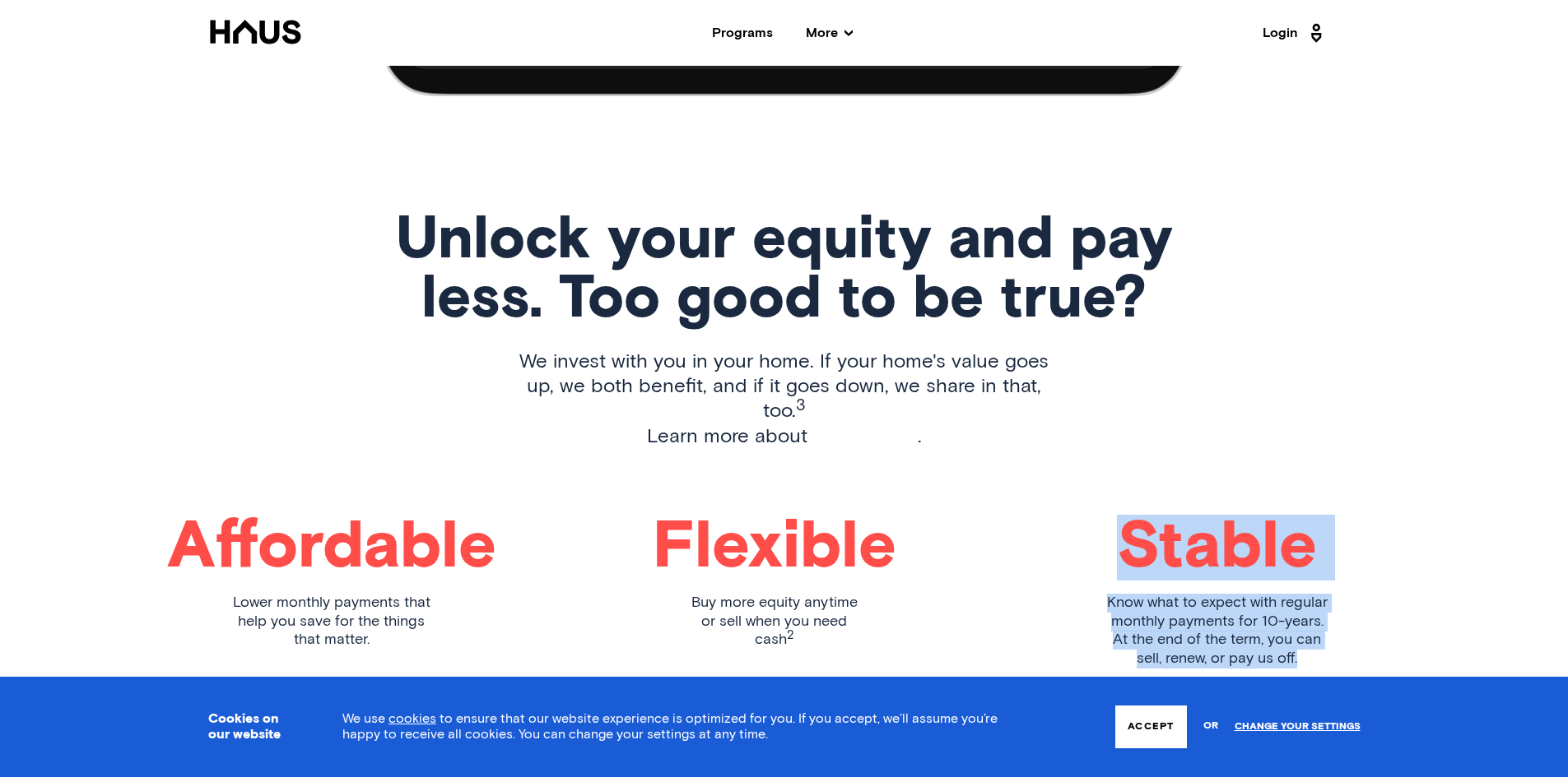
click at [1385, 592] on div "Unlock your equity and pay less. Too good to be true? We invest with you in you…" at bounding box center [784, 452] width 1316 height 483
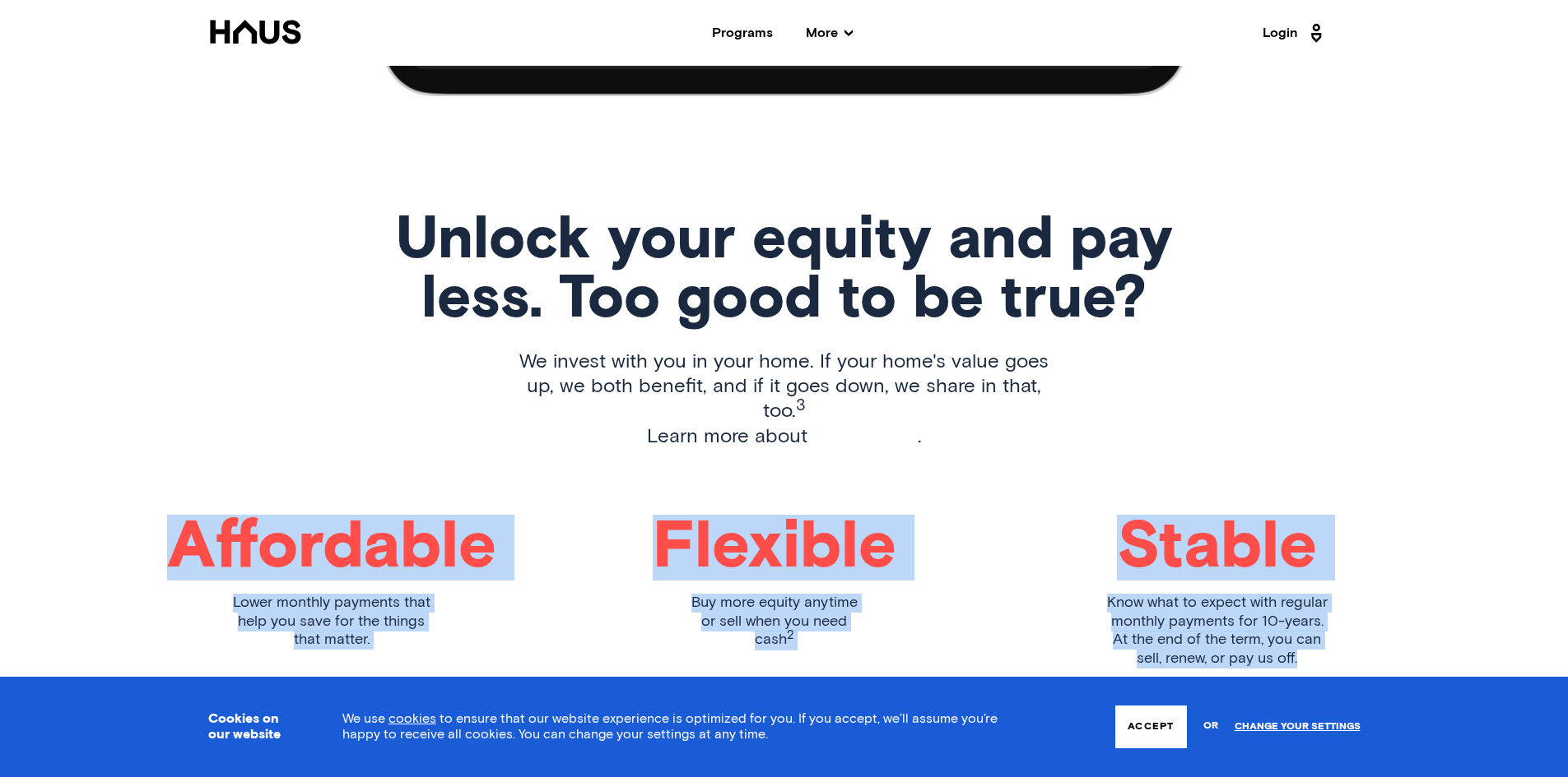
drag, startPoint x: 1320, startPoint y: 612, endPoint x: 1085, endPoint y: 422, distance: 302.2
click at [1085, 422] on div "Unlock your equity and pay less. Too good to be true? We invest with you in you…" at bounding box center [784, 452] width 1152 height 483
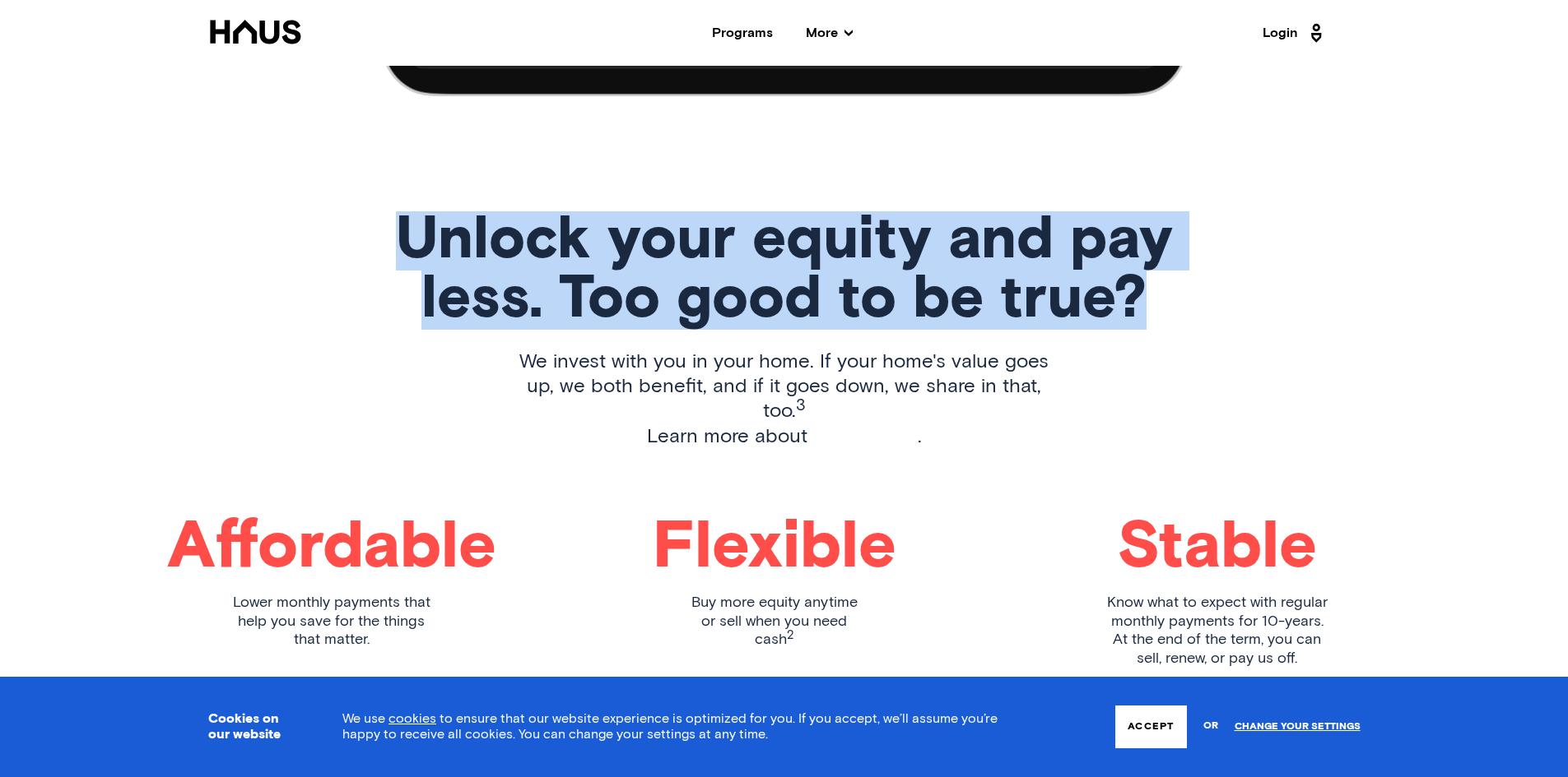
drag, startPoint x: 370, startPoint y: 183, endPoint x: 1352, endPoint y: 261, distance: 985.1
click at [1352, 261] on div "Unlock your equity and pay less. Too good to be true? We invest with you in you…" at bounding box center [784, 452] width 1152 height 483
click at [1316, 274] on div "Unlock your equity and pay less. Too good to be true? We invest with you in you…" at bounding box center [784, 452] width 1152 height 483
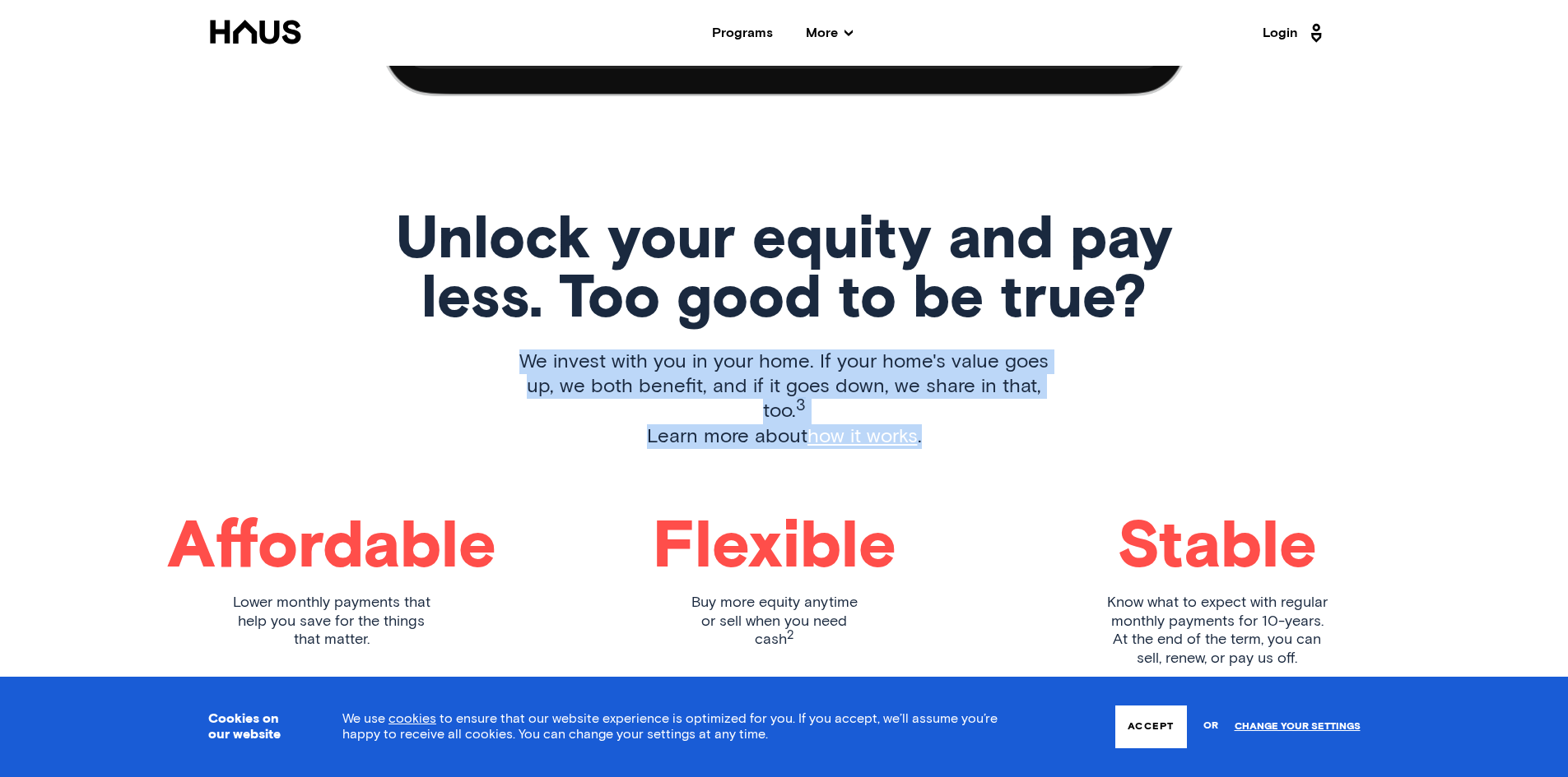
drag, startPoint x: 505, startPoint y: 315, endPoint x: 1074, endPoint y: 324, distance: 569.1
click at [1102, 367] on div "Unlock your equity and pay less. Too good to be true? We invest with you in you…" at bounding box center [784, 452] width 1152 height 483
click at [1068, 322] on div "Unlock your equity and pay less. Too good to be true? We invest with you in you…" at bounding box center [784, 452] width 1152 height 483
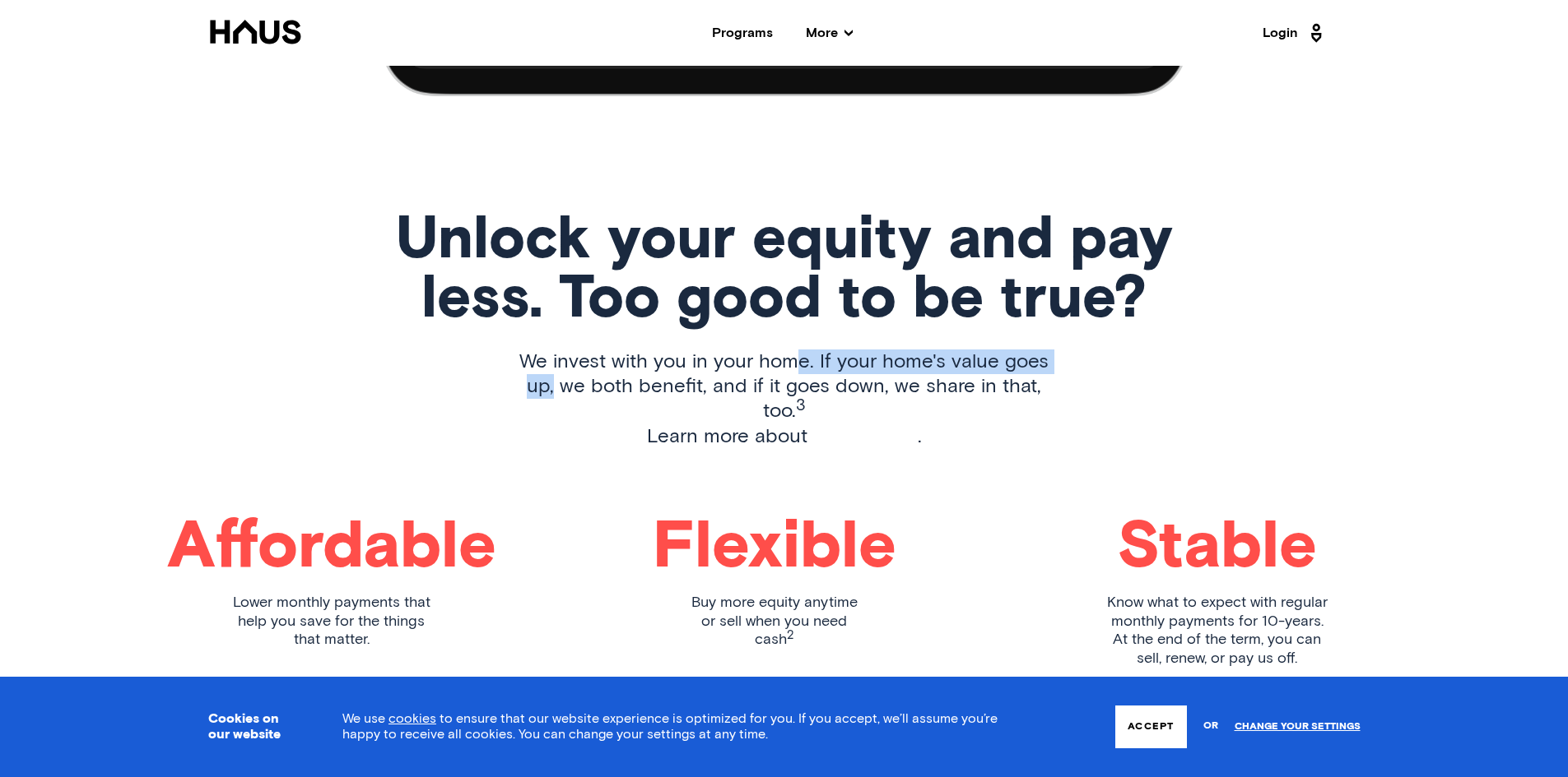
drag, startPoint x: 1074, startPoint y: 323, endPoint x: 789, endPoint y: 330, distance: 285.1
click at [789, 330] on div "Unlock your equity and pay less. Too good to be true? We invest with you in you…" at bounding box center [784, 452] width 1152 height 483
click at [841, 350] on p "We invest with you in your home. If your home's value goes up, we both benefit,…" at bounding box center [784, 399] width 558 height 99
drag, startPoint x: 942, startPoint y: 351, endPoint x: 1014, endPoint y: 351, distance: 72.0
click at [1014, 351] on p "We invest with you in your home. If your home's value goes up, we both benefit,…" at bounding box center [784, 399] width 558 height 99
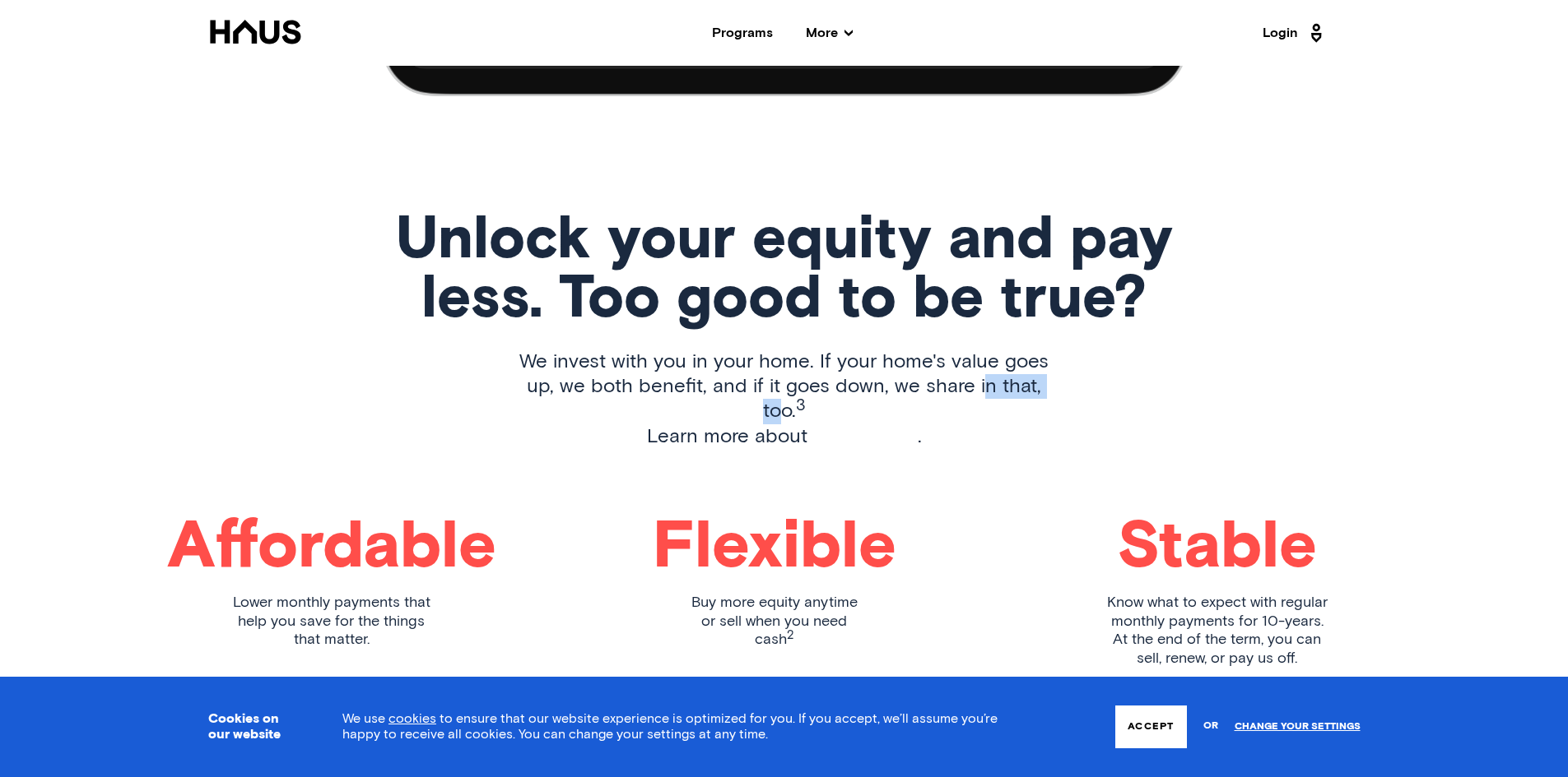
click at [1014, 351] on p "We invest with you in your home. If your home's value goes up, we both benefit,…" at bounding box center [784, 399] width 558 height 99
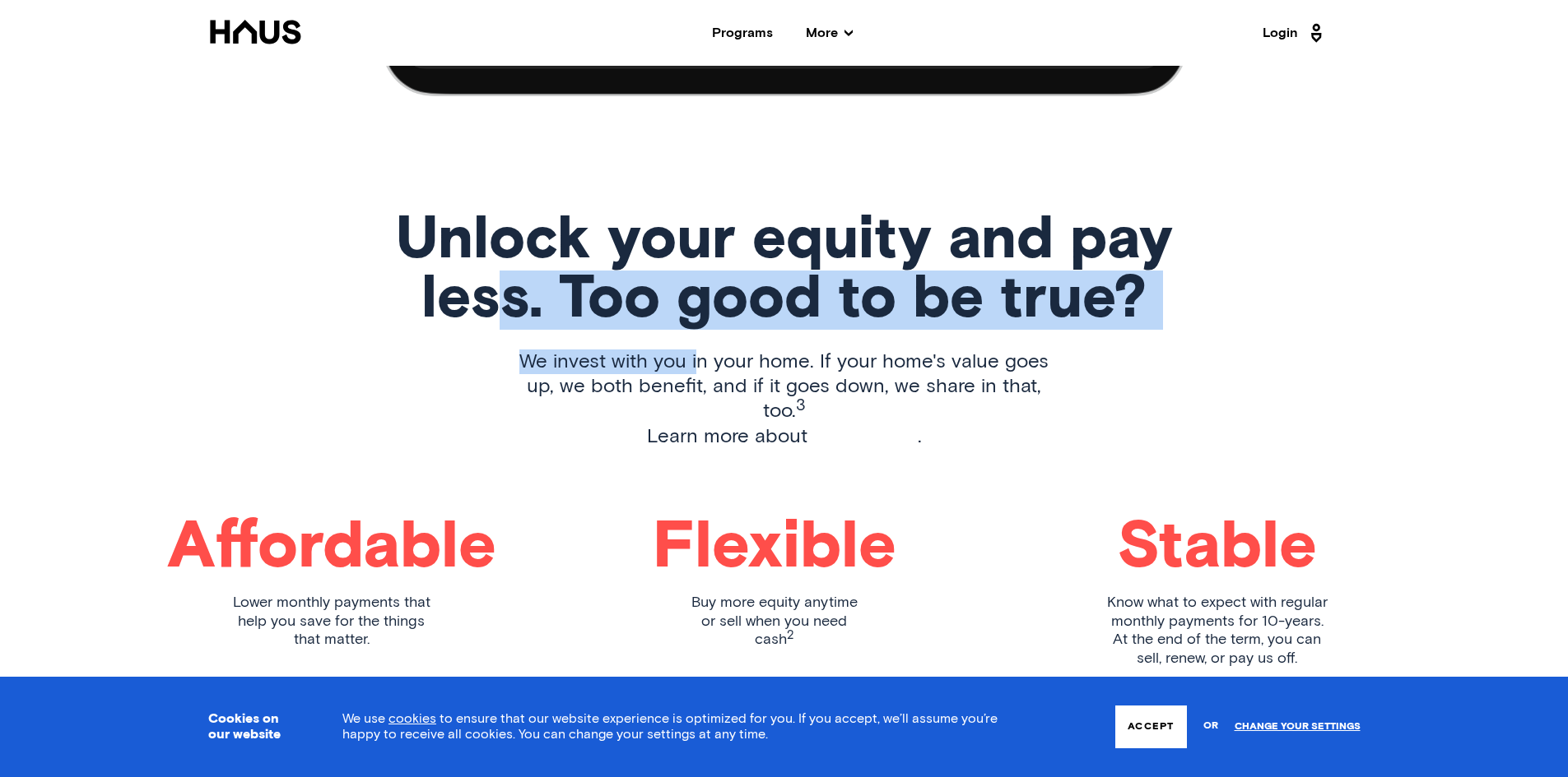
drag, startPoint x: 493, startPoint y: 317, endPoint x: 682, endPoint y: 328, distance: 189.3
click at [682, 328] on div "Unlock your equity and pay less. Too good to be true? We invest with you in you…" at bounding box center [784, 452] width 1152 height 483
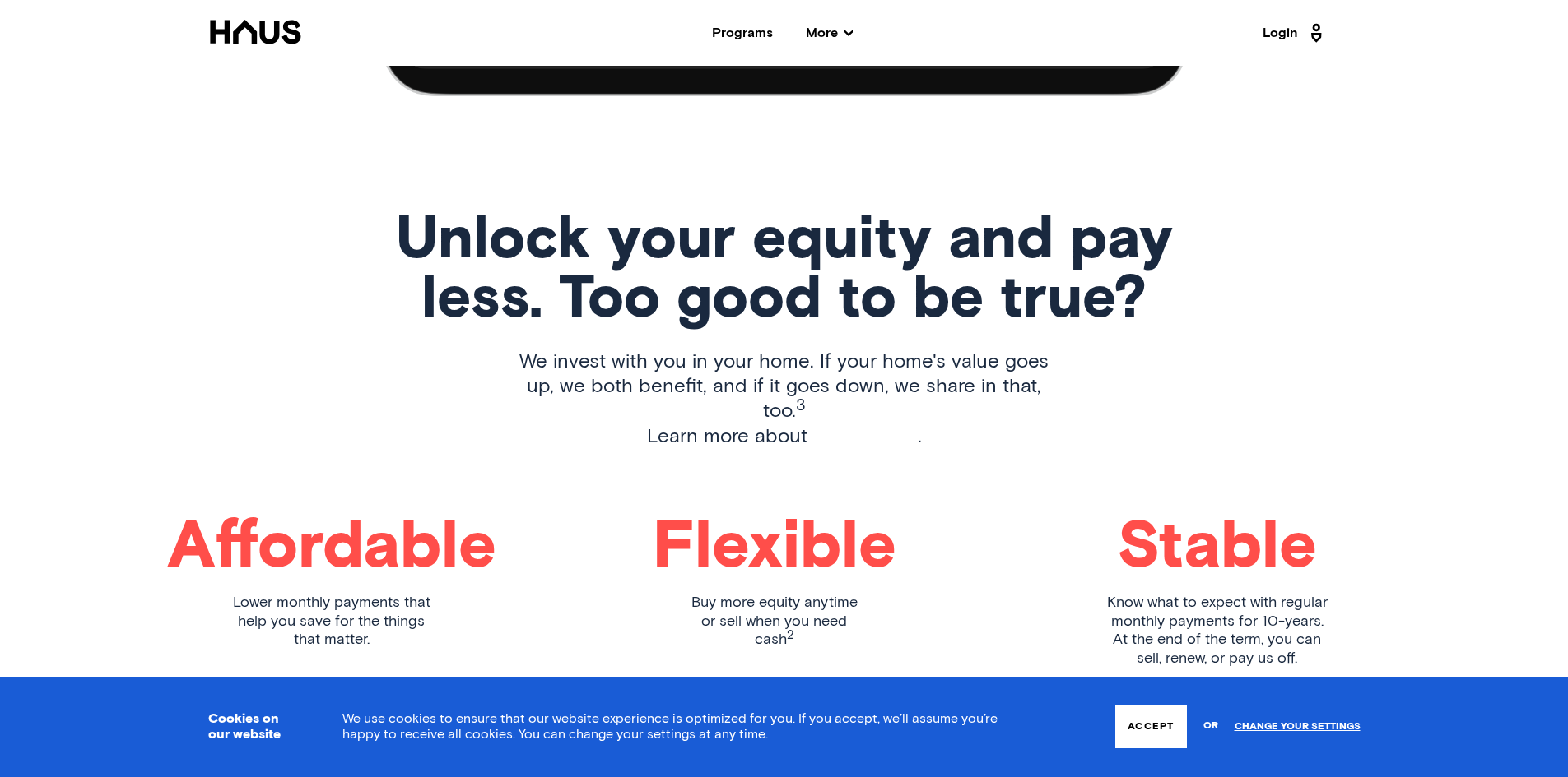
click at [734, 350] on p "We invest with you in your home. If your home's value goes up, we both benefit,…" at bounding box center [784, 399] width 558 height 99
drag, startPoint x: 799, startPoint y: 320, endPoint x: 1219, endPoint y: 321, distance: 420.0
click at [1219, 321] on div "Unlock your equity and pay less. Too good to be true? We invest with you in you…" at bounding box center [784, 452] width 1152 height 483
